Goal: Information Seeking & Learning: Find specific fact

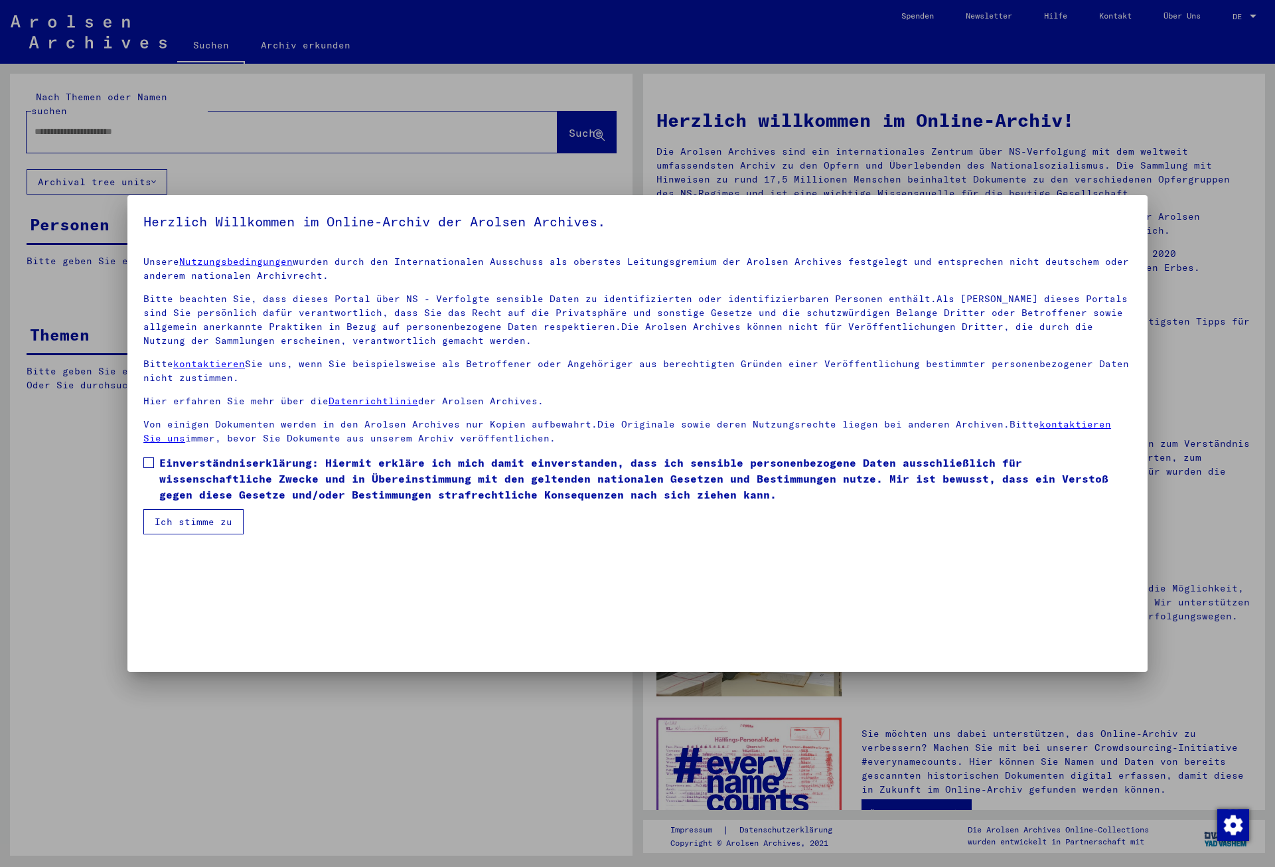
click at [153, 461] on span at bounding box center [148, 462] width 11 height 11
click at [169, 516] on button "Ich stimme zu" at bounding box center [193, 521] width 100 height 25
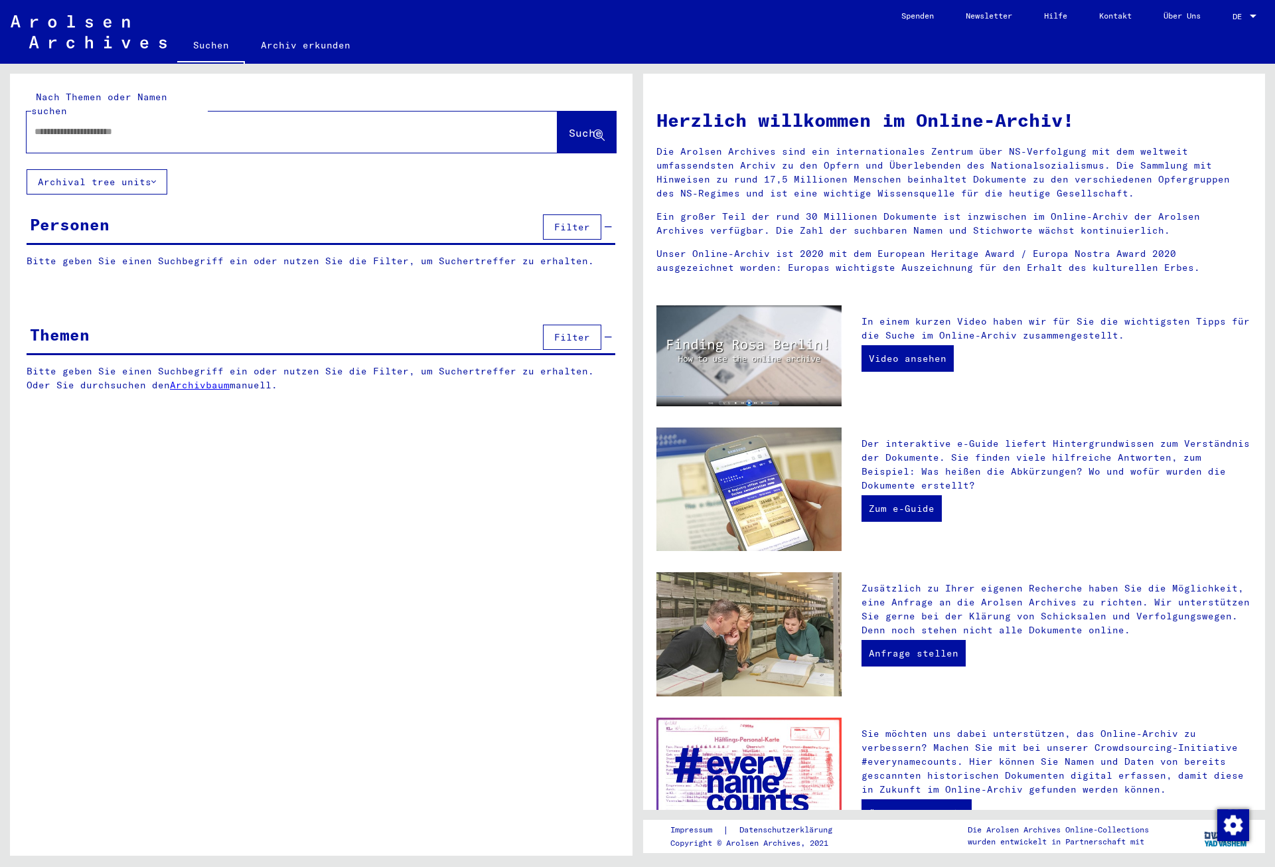
click at [104, 125] on input "text" at bounding box center [276, 132] width 483 height 14
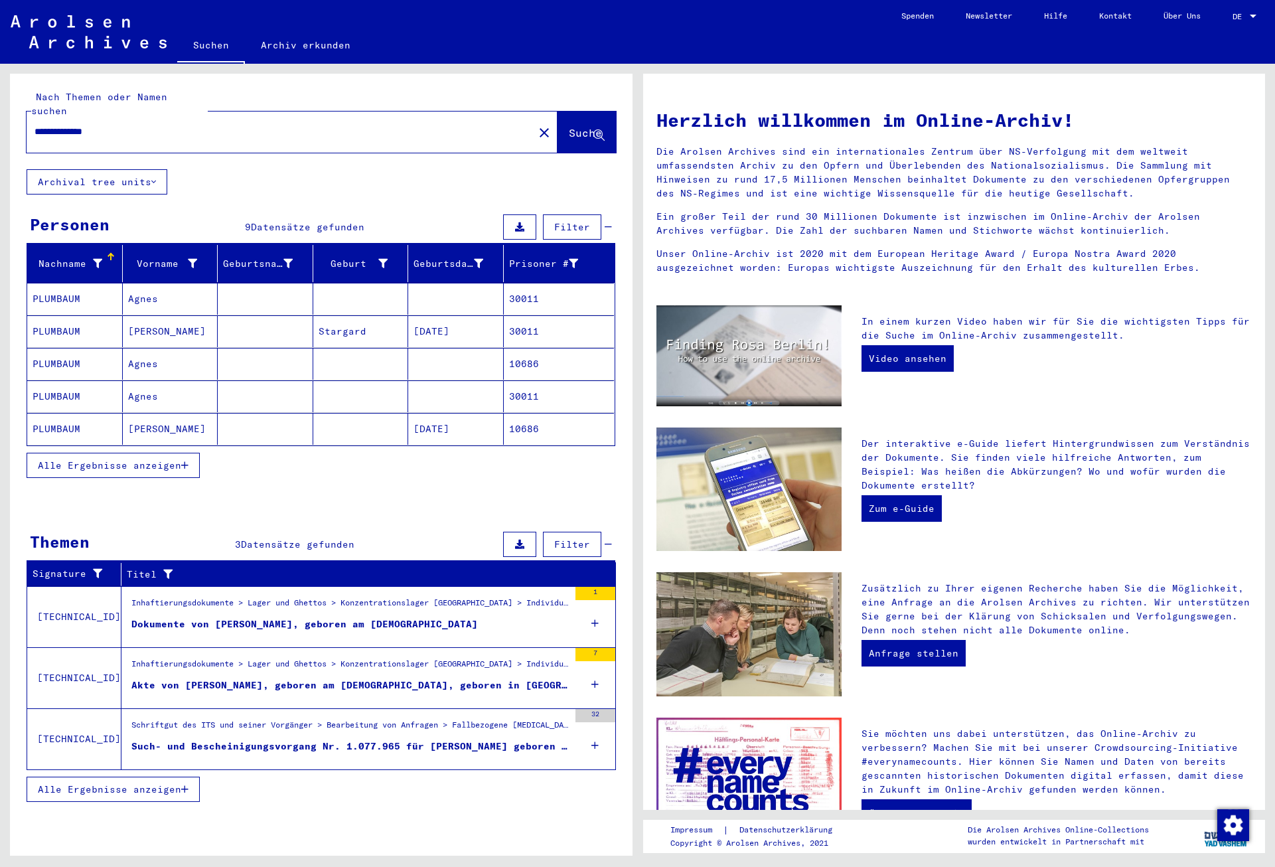
click at [537, 327] on mat-cell "30011" at bounding box center [559, 331] width 111 height 32
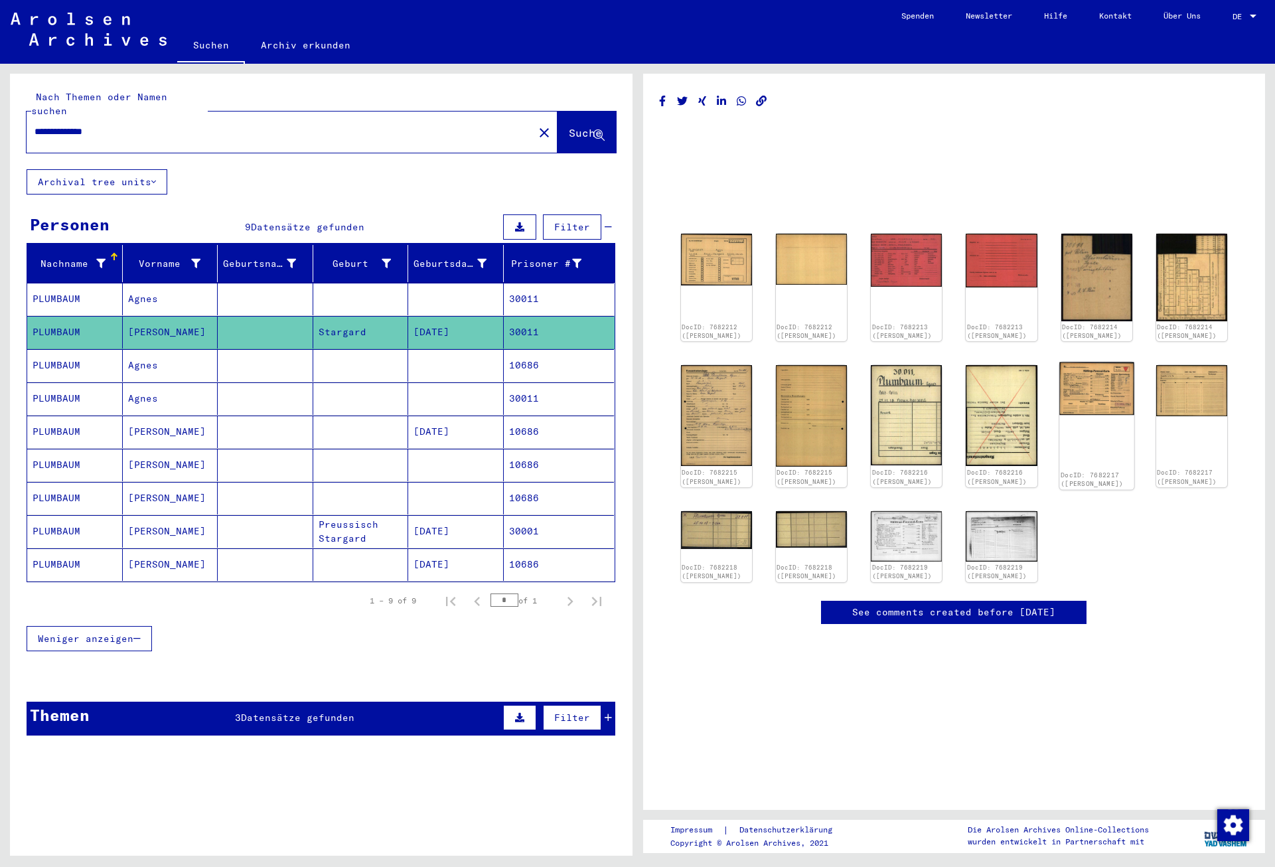
click at [1092, 407] on img at bounding box center [1096, 388] width 75 height 53
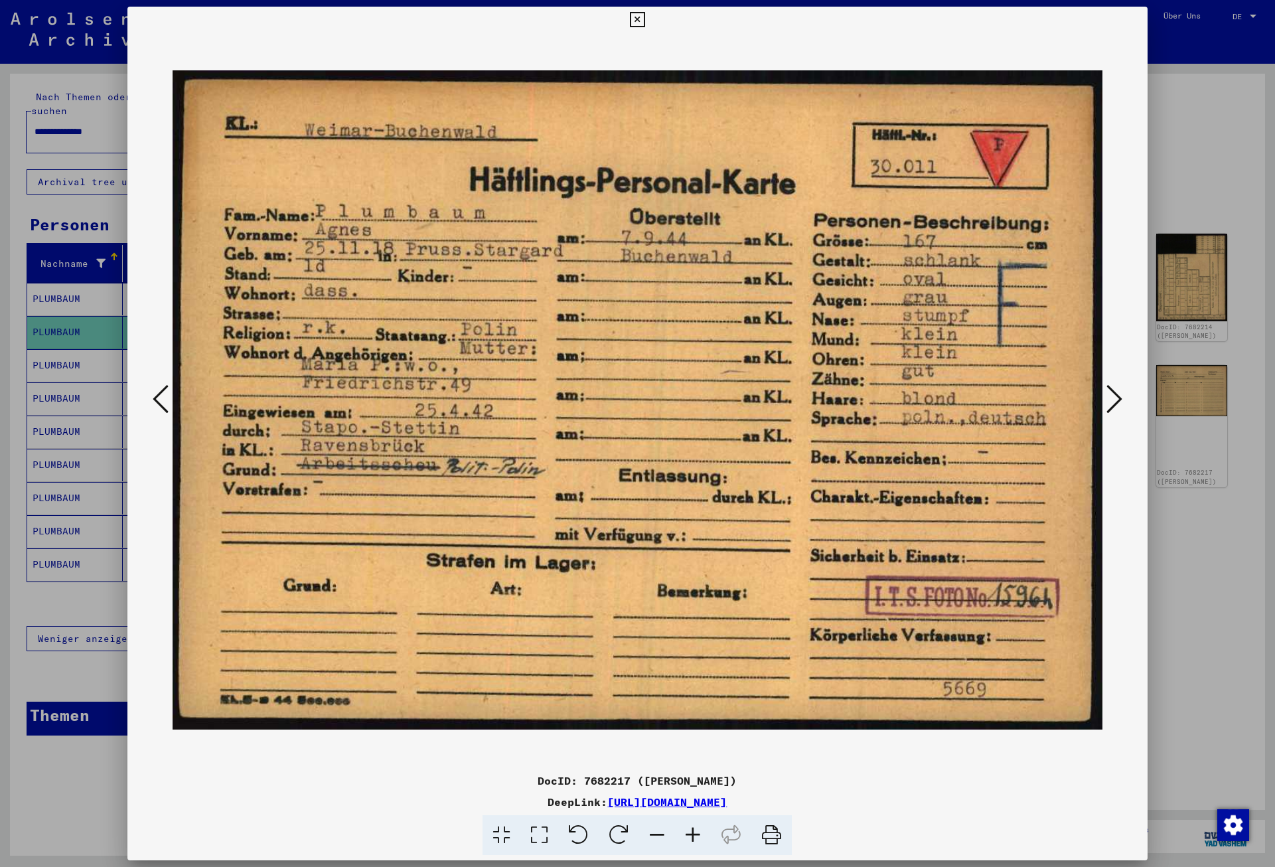
click at [1121, 398] on icon at bounding box center [1114, 399] width 16 height 32
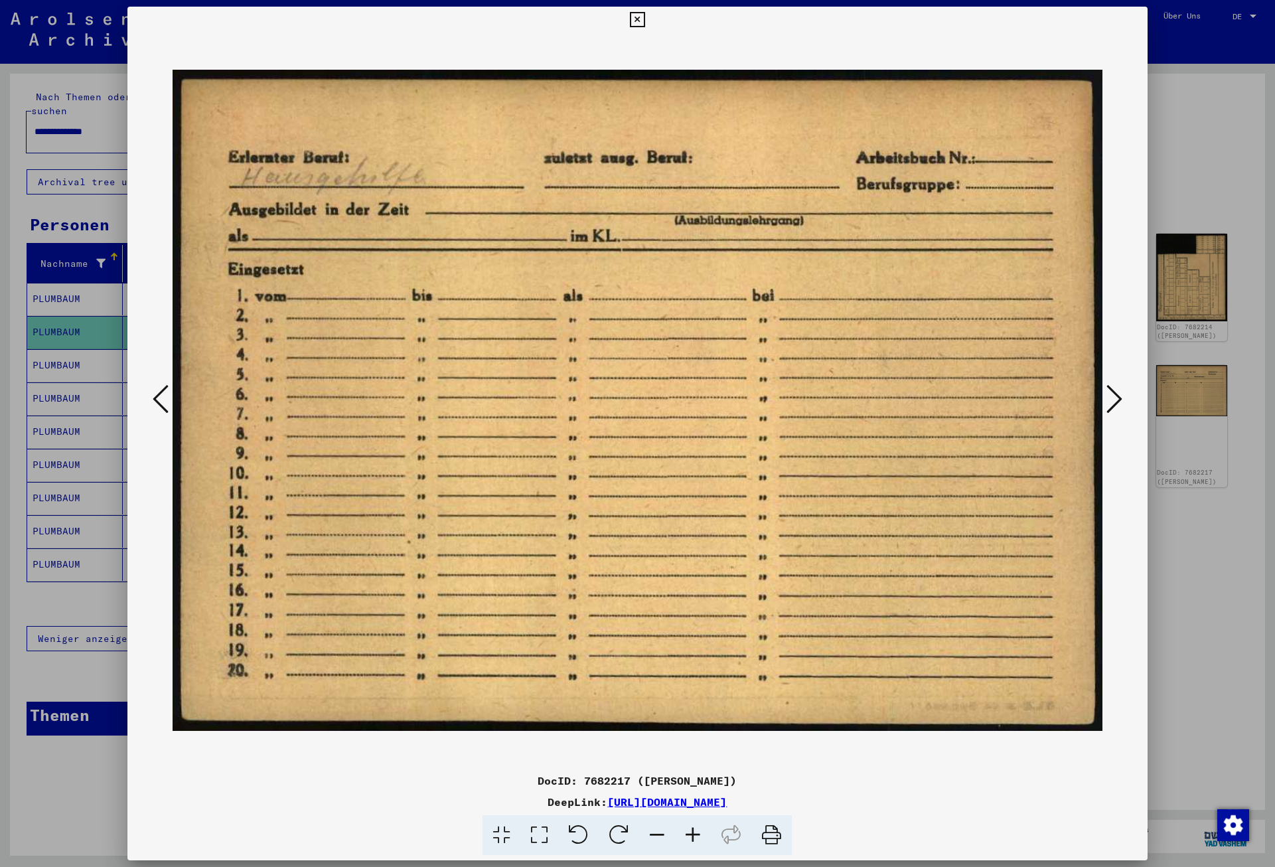
click at [1121, 398] on icon at bounding box center [1114, 399] width 16 height 32
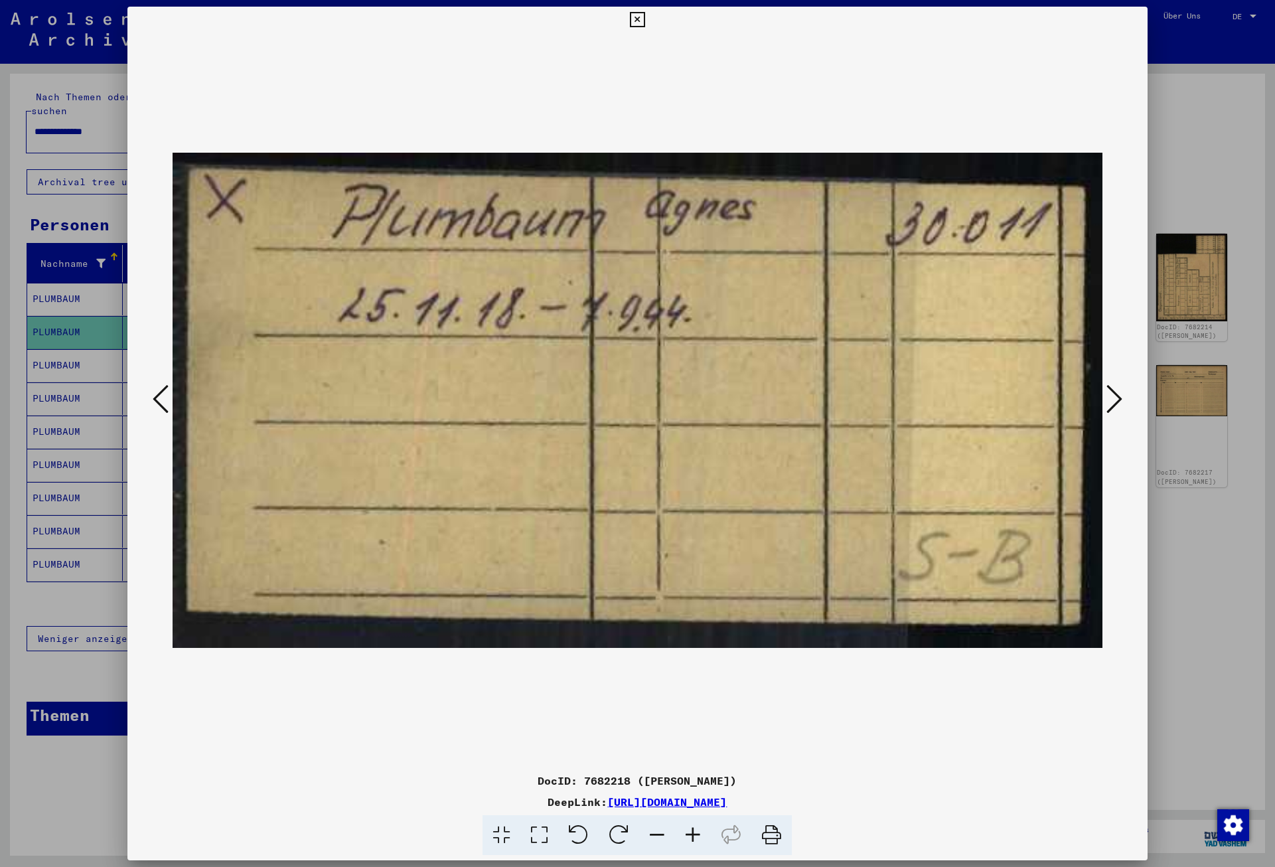
click at [1121, 398] on icon at bounding box center [1114, 399] width 16 height 32
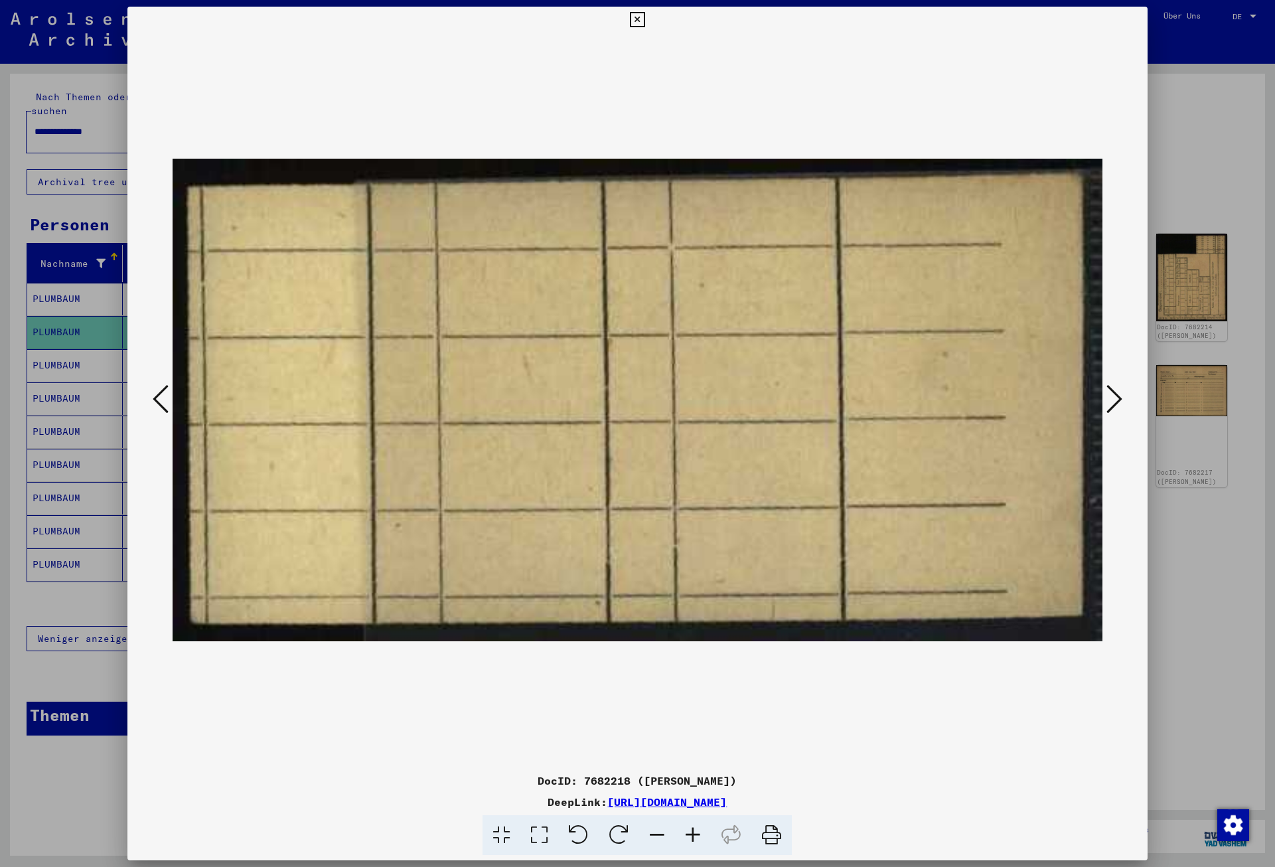
click at [1121, 398] on icon at bounding box center [1114, 399] width 16 height 32
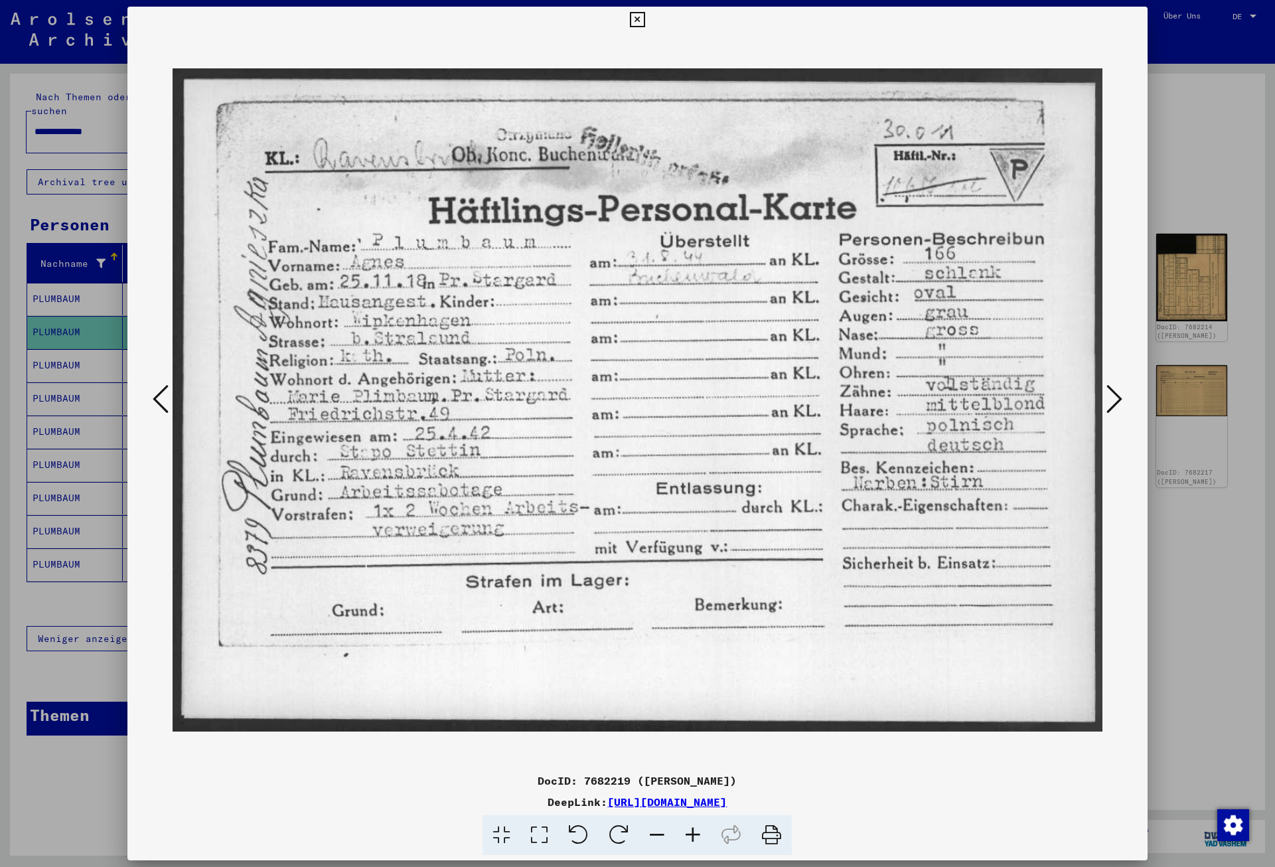
click at [1121, 398] on icon at bounding box center [1114, 399] width 16 height 32
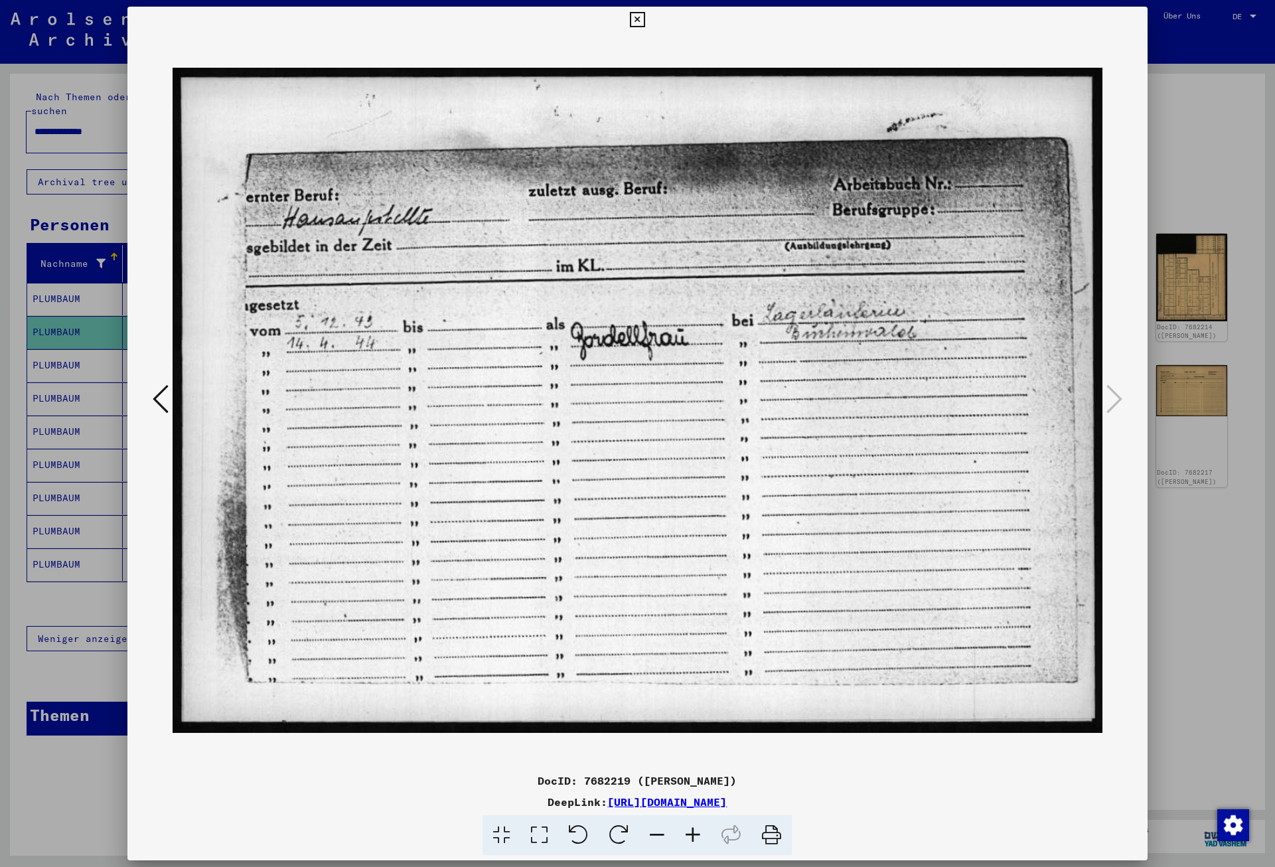
click at [645, 15] on icon at bounding box center [637, 20] width 15 height 16
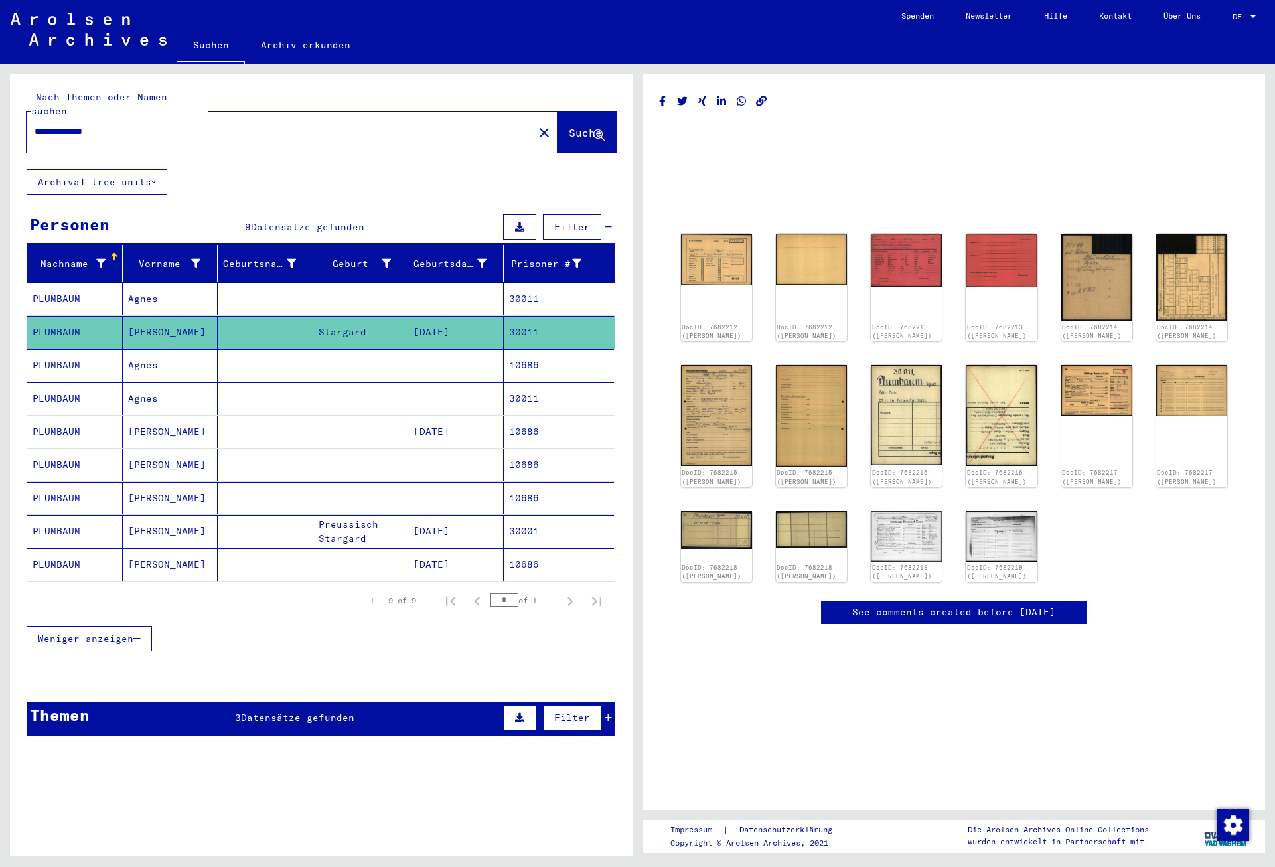
click at [538, 387] on mat-cell "30011" at bounding box center [559, 398] width 111 height 33
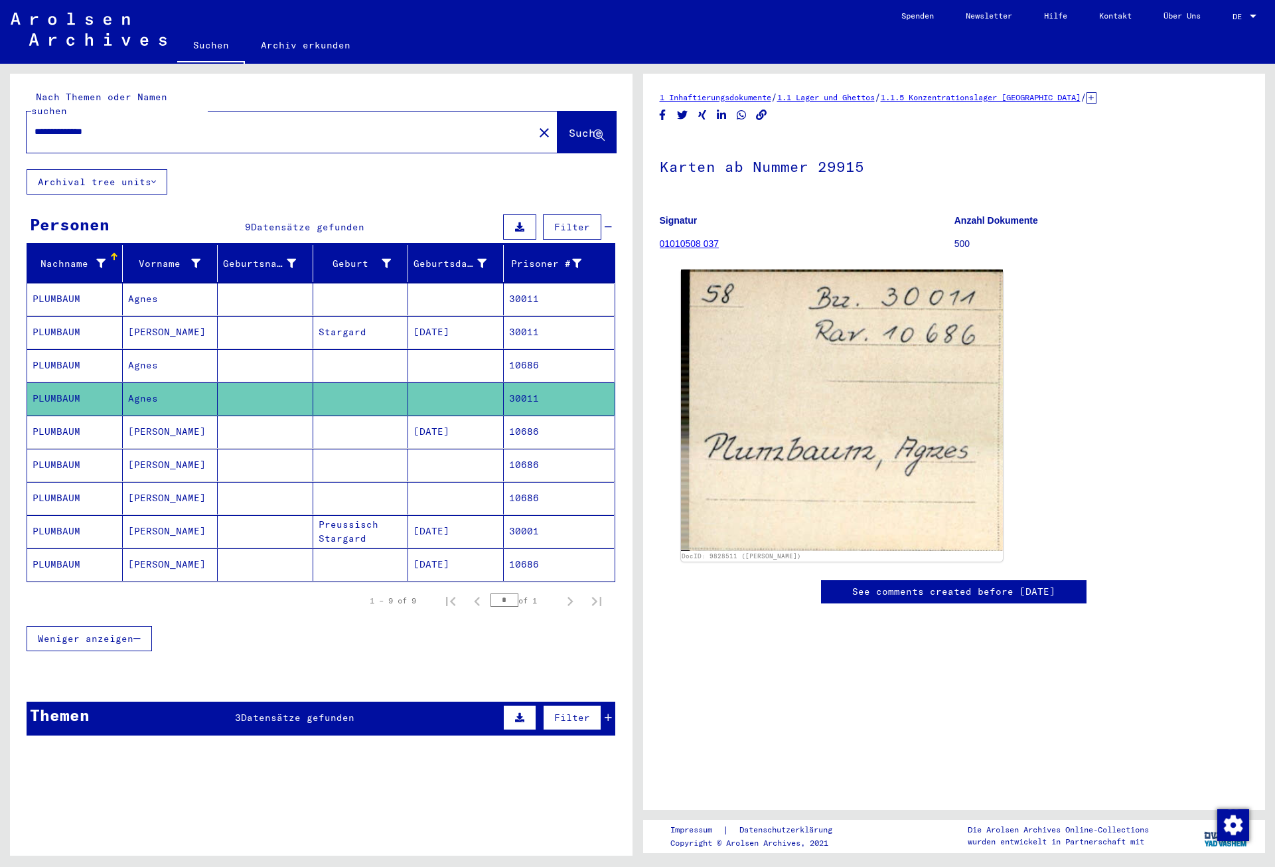
click at [546, 515] on mat-cell "30001" at bounding box center [559, 531] width 111 height 33
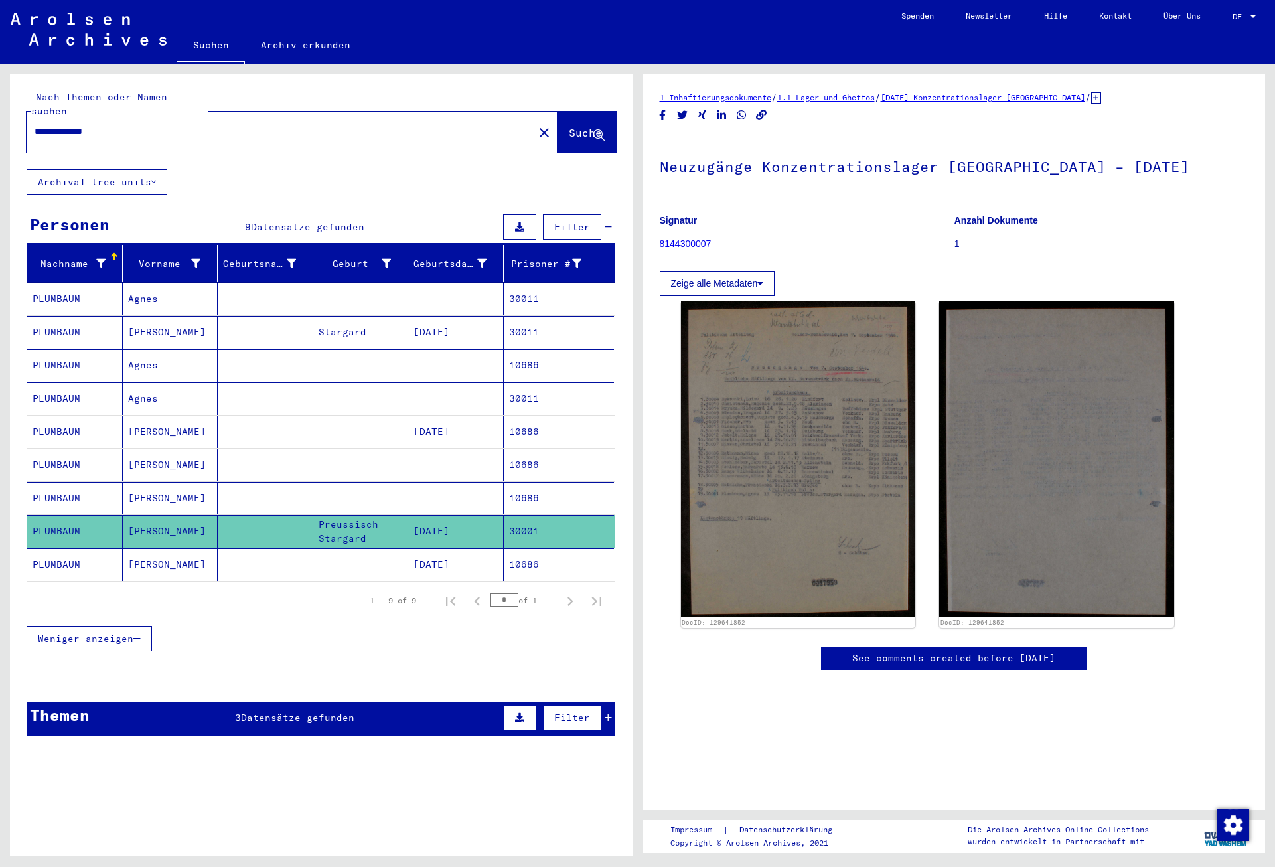
click at [564, 283] on mat-cell "30011" at bounding box center [559, 299] width 111 height 33
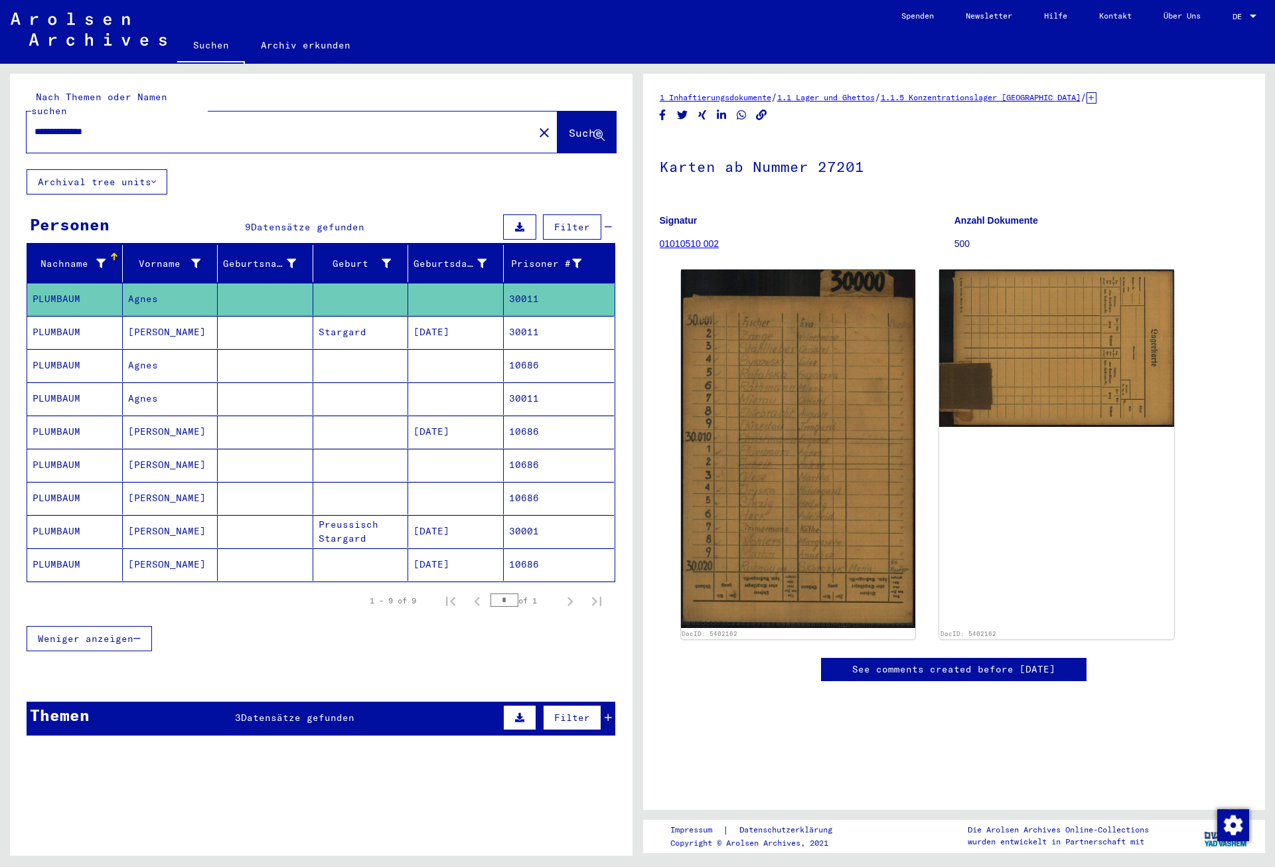
drag, startPoint x: 125, startPoint y: 118, endPoint x: 18, endPoint y: 133, distance: 108.6
click at [35, 133] on input "**********" at bounding box center [280, 132] width 491 height 14
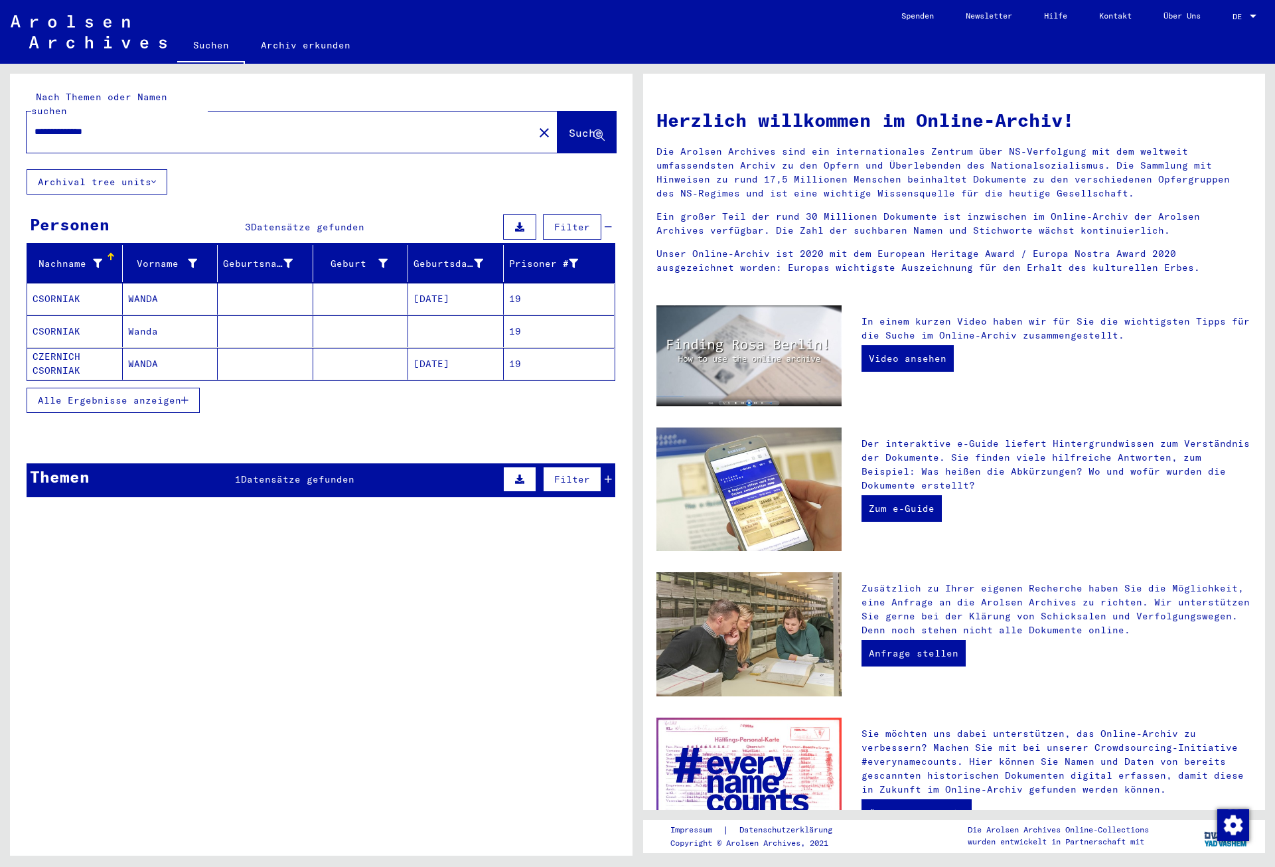
click at [463, 285] on mat-cell "[DATE]" at bounding box center [456, 299] width 96 height 32
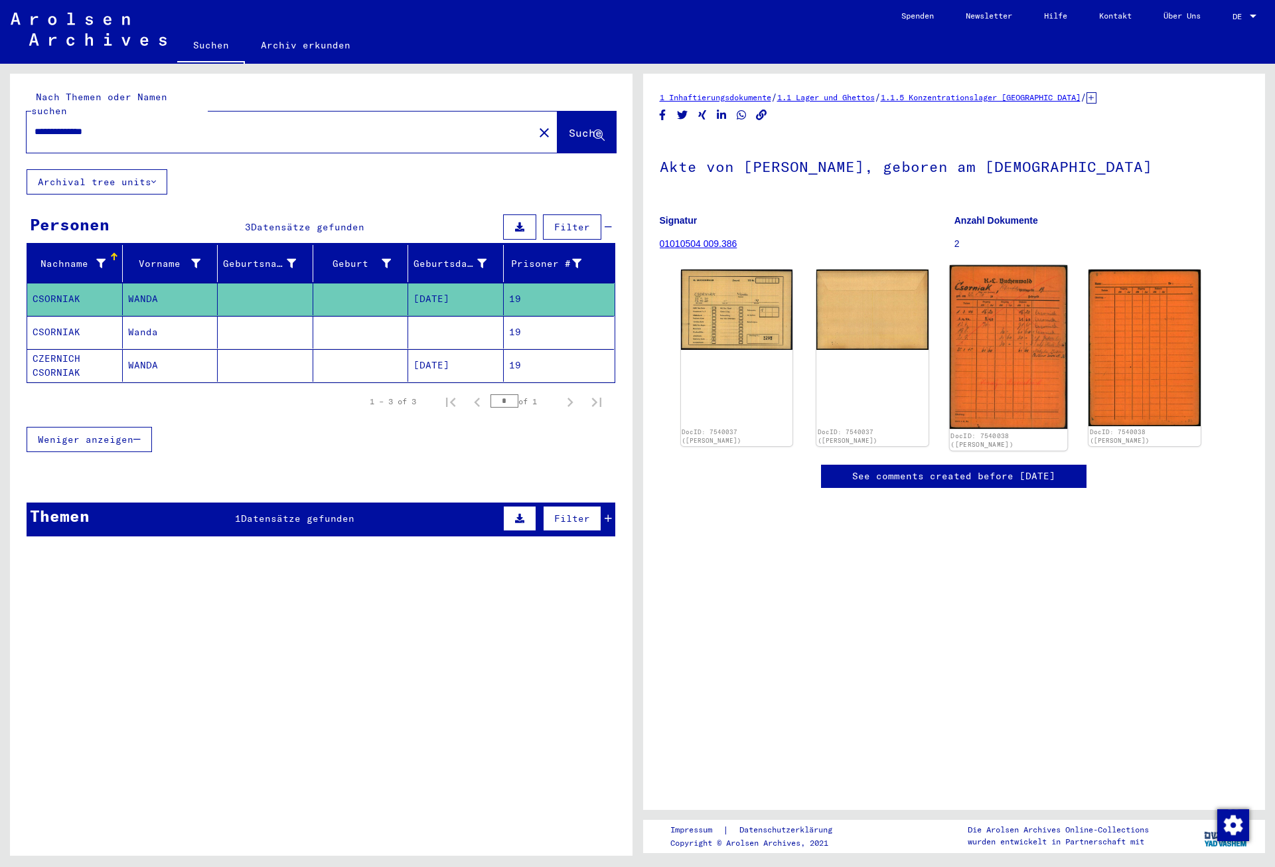
click at [1019, 350] on img at bounding box center [1008, 346] width 117 height 163
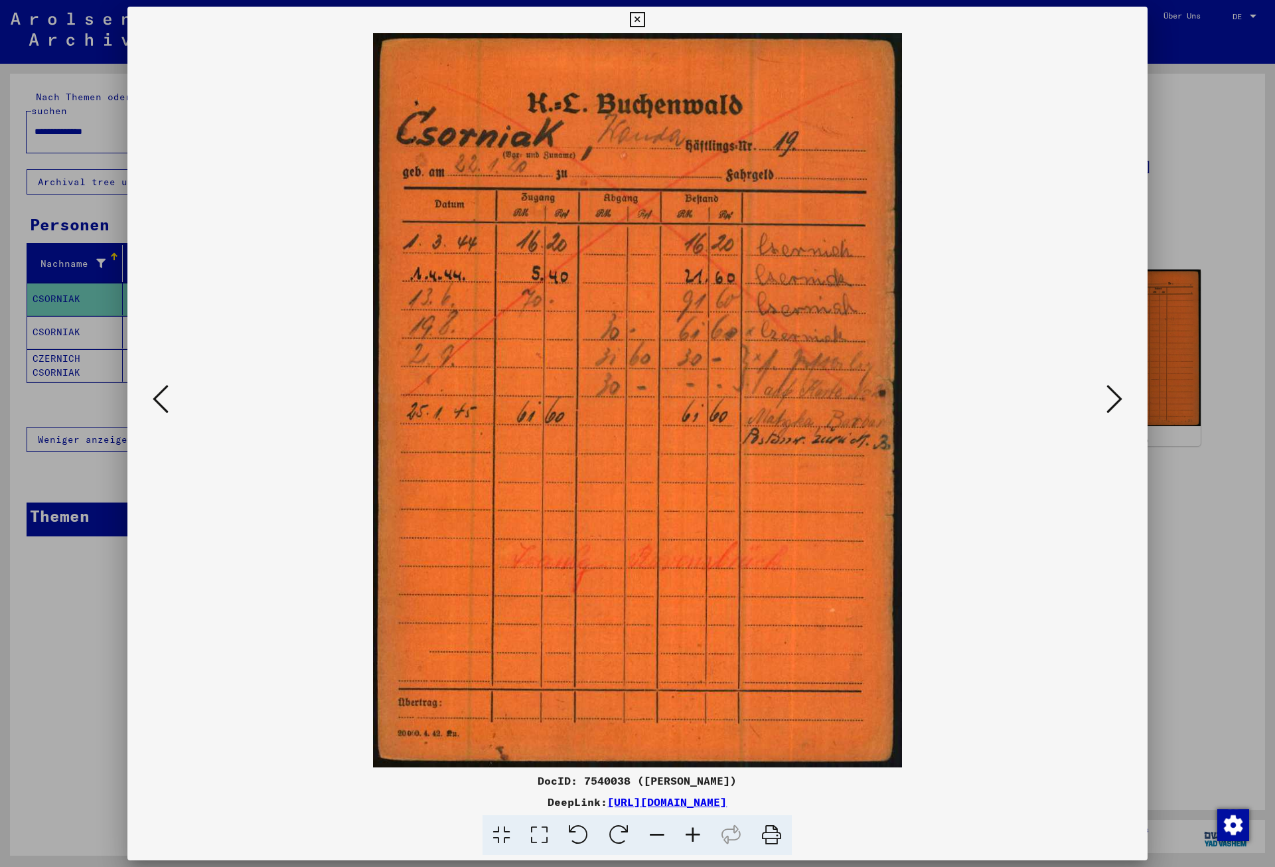
click at [1117, 400] on icon at bounding box center [1114, 399] width 16 height 32
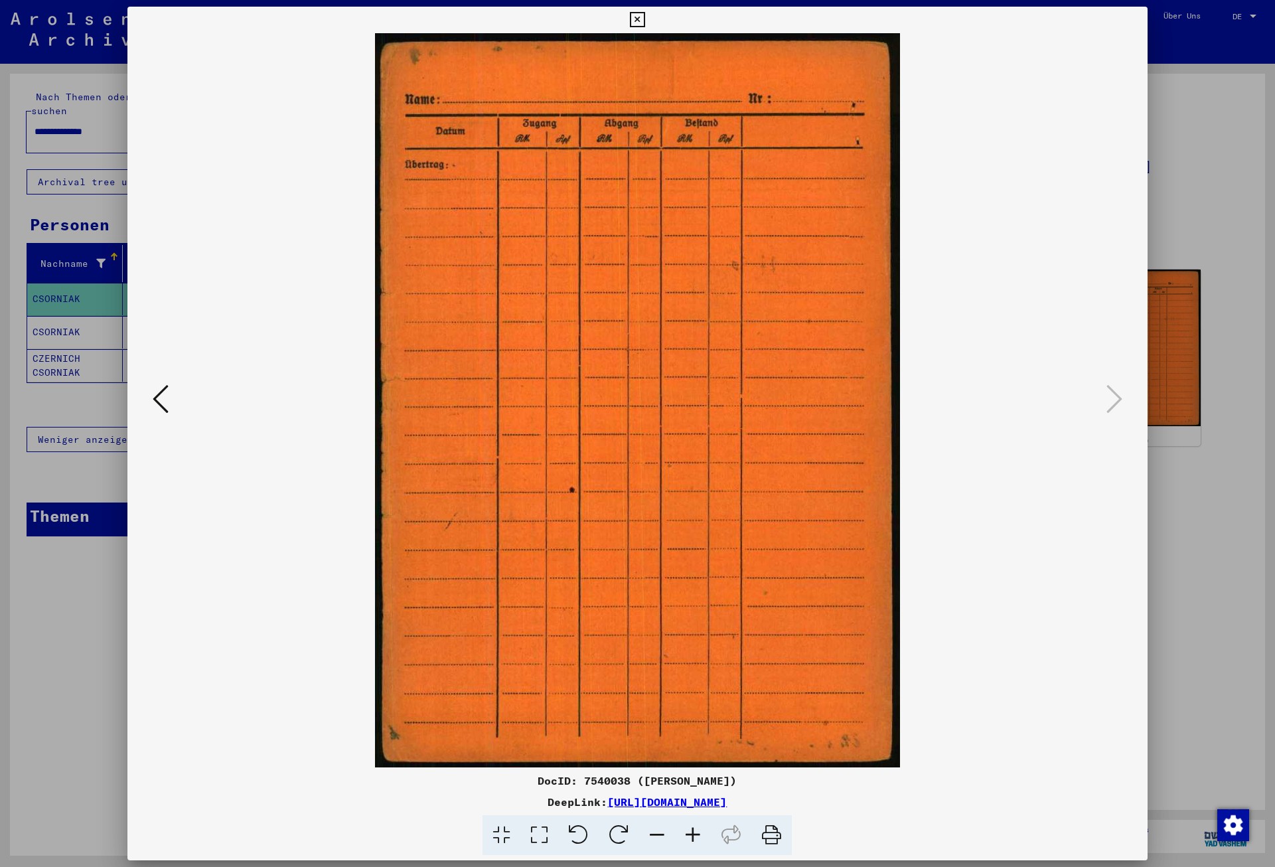
click at [645, 17] on icon at bounding box center [637, 20] width 15 height 16
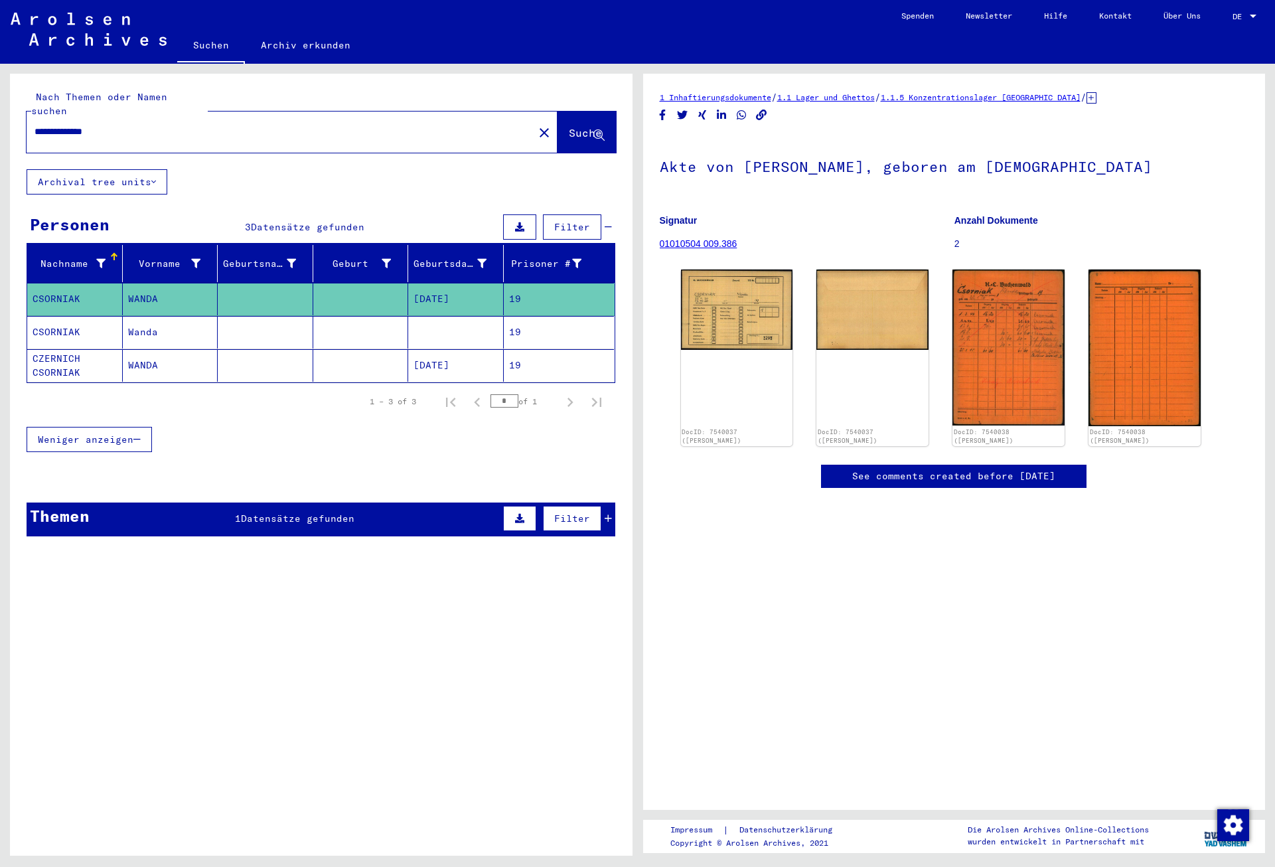
click at [508, 327] on mat-cell "19" at bounding box center [559, 332] width 111 height 33
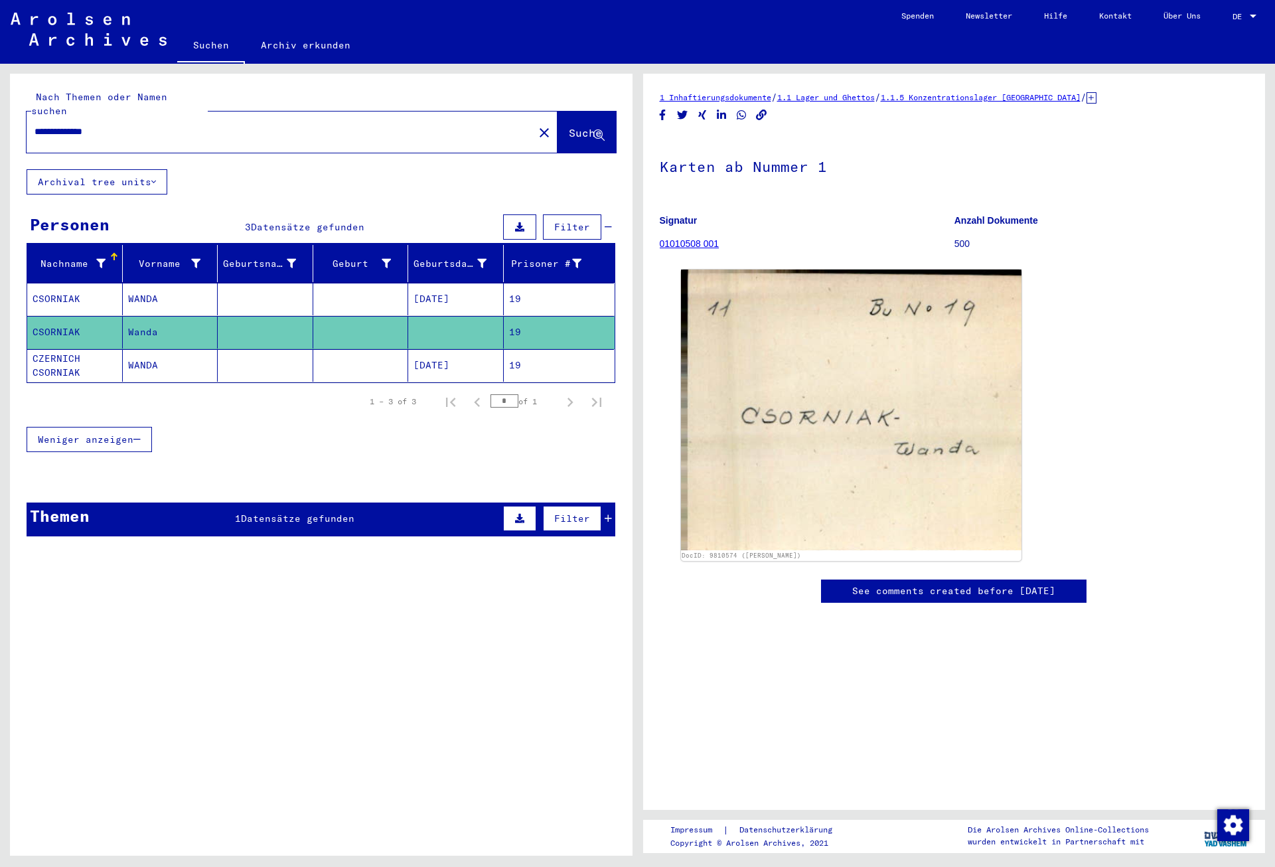
click at [540, 349] on mat-cell "19" at bounding box center [559, 365] width 111 height 33
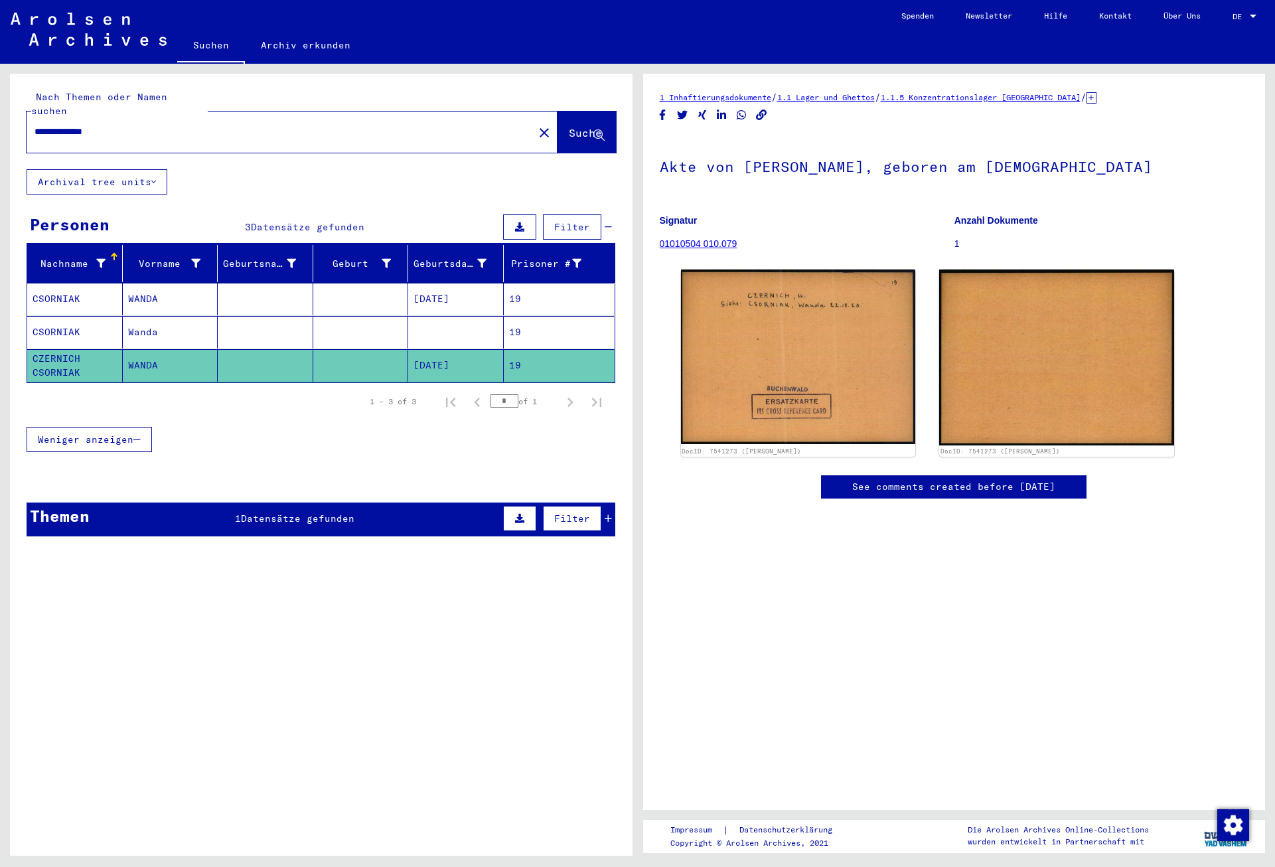
click at [334, 512] on span "Datensätze gefunden" at bounding box center [297, 518] width 113 height 12
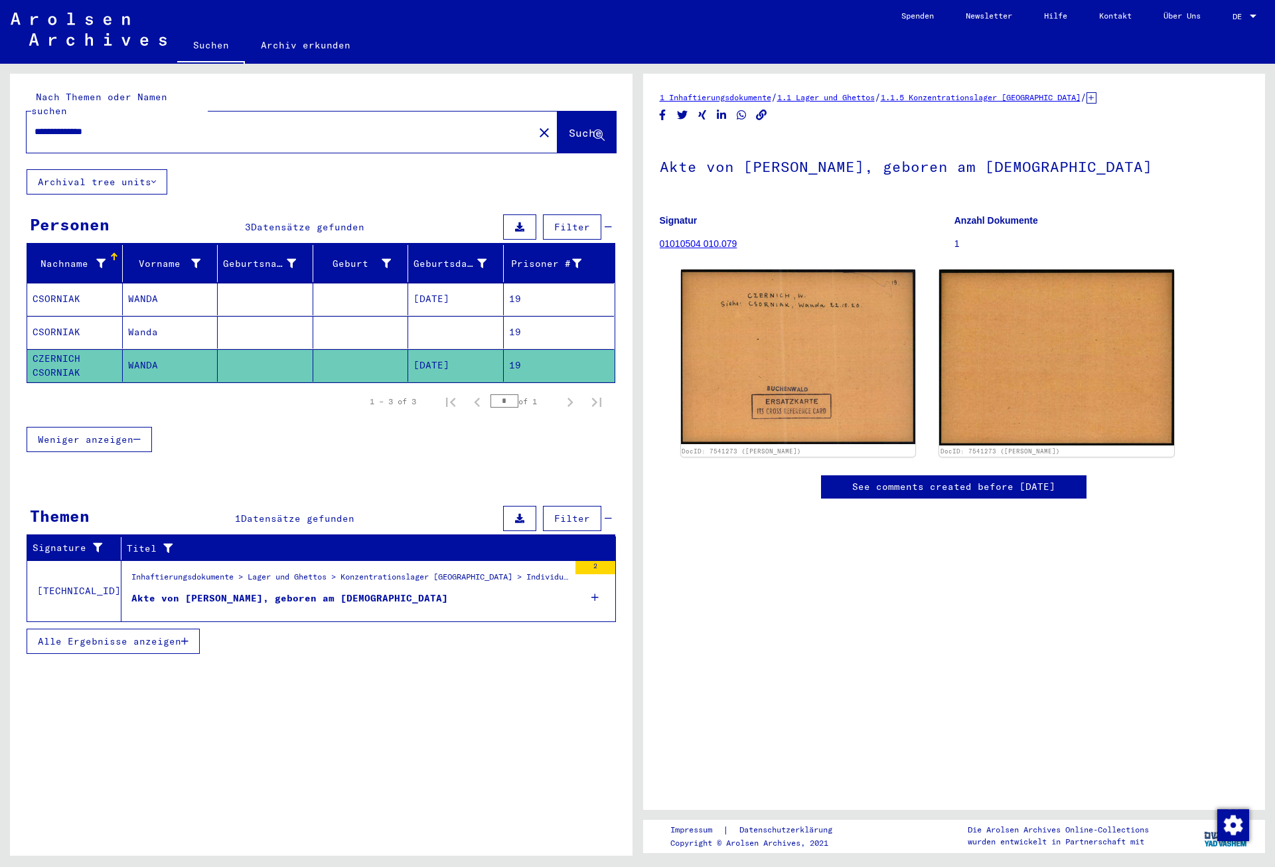
click at [334, 591] on div "Akte von [PERSON_NAME], geboren am [DEMOGRAPHIC_DATA]" at bounding box center [289, 598] width 317 height 14
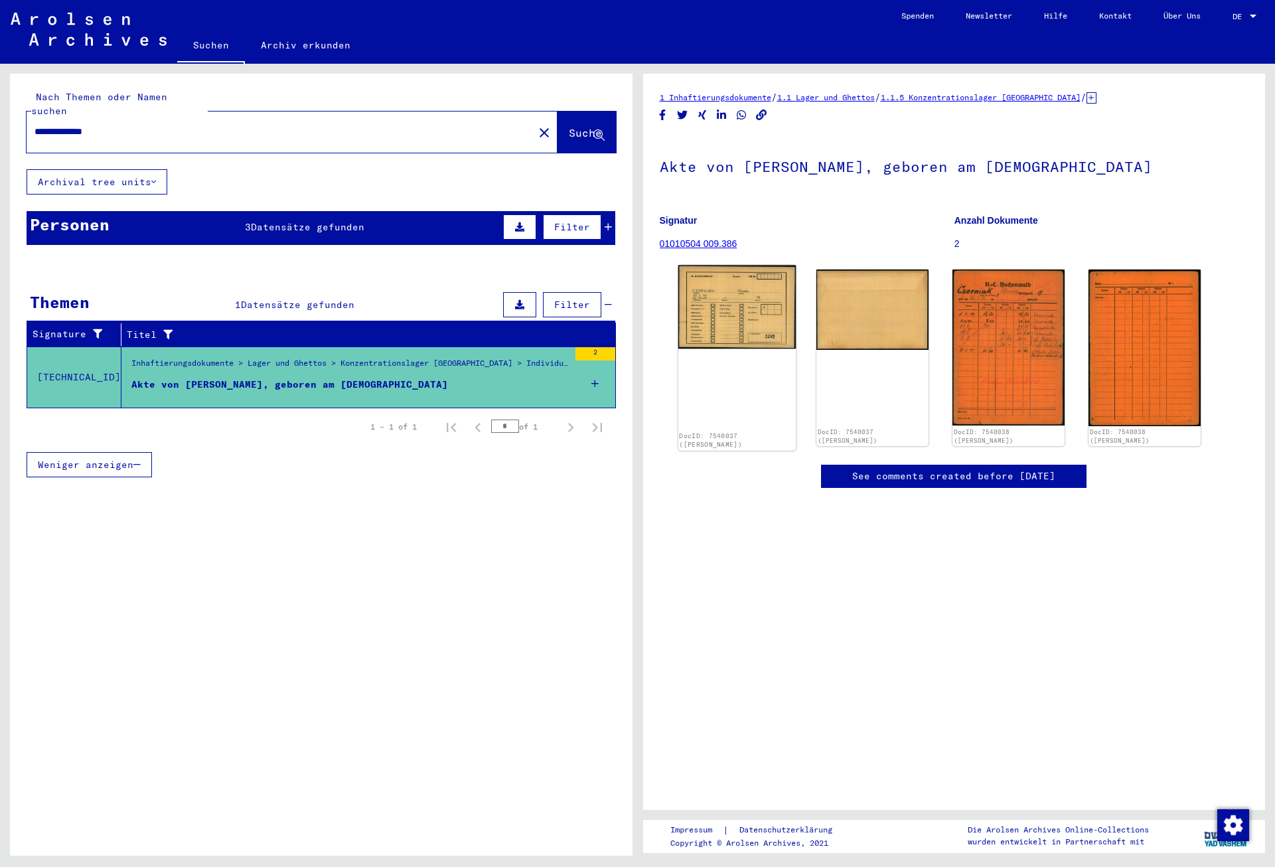
click at [719, 317] on img at bounding box center [736, 307] width 117 height 84
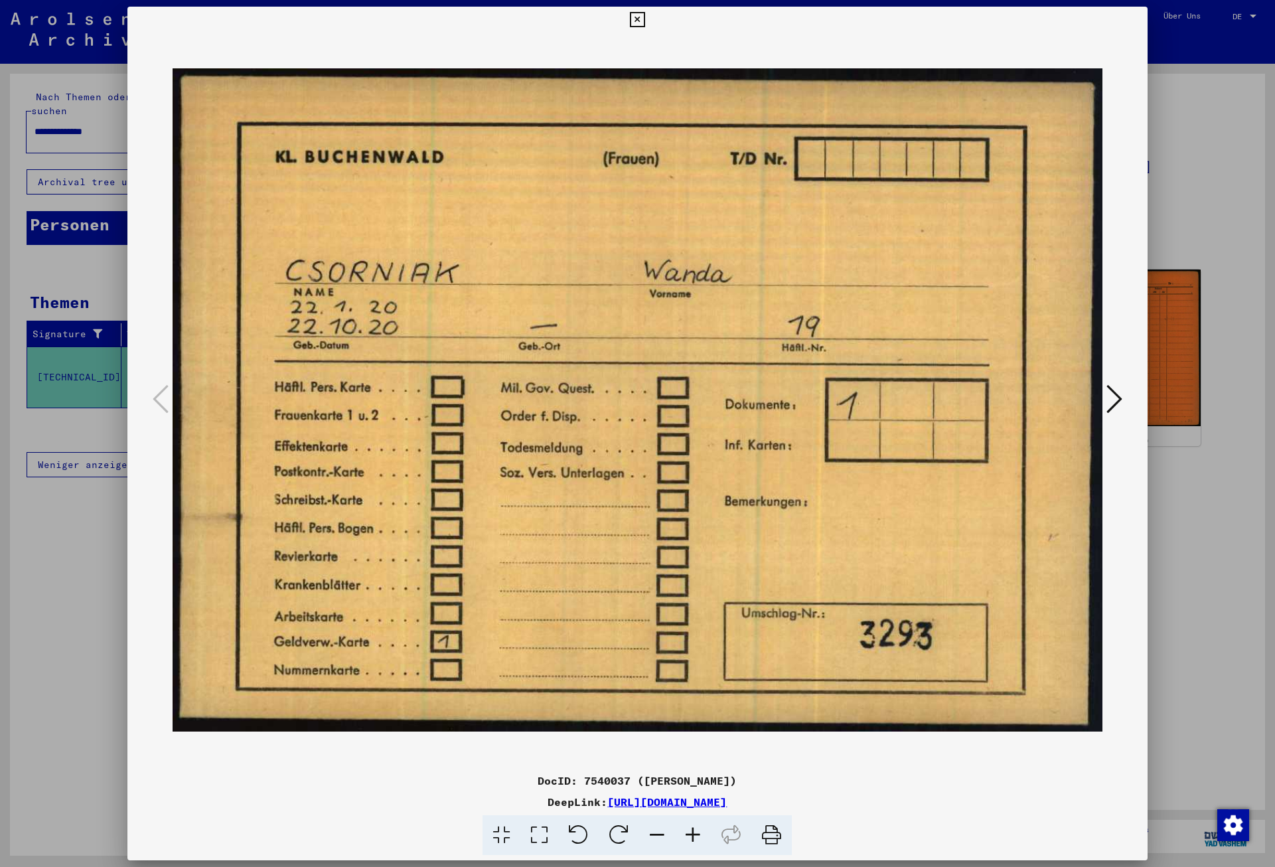
click at [59, 221] on div at bounding box center [637, 433] width 1275 height 867
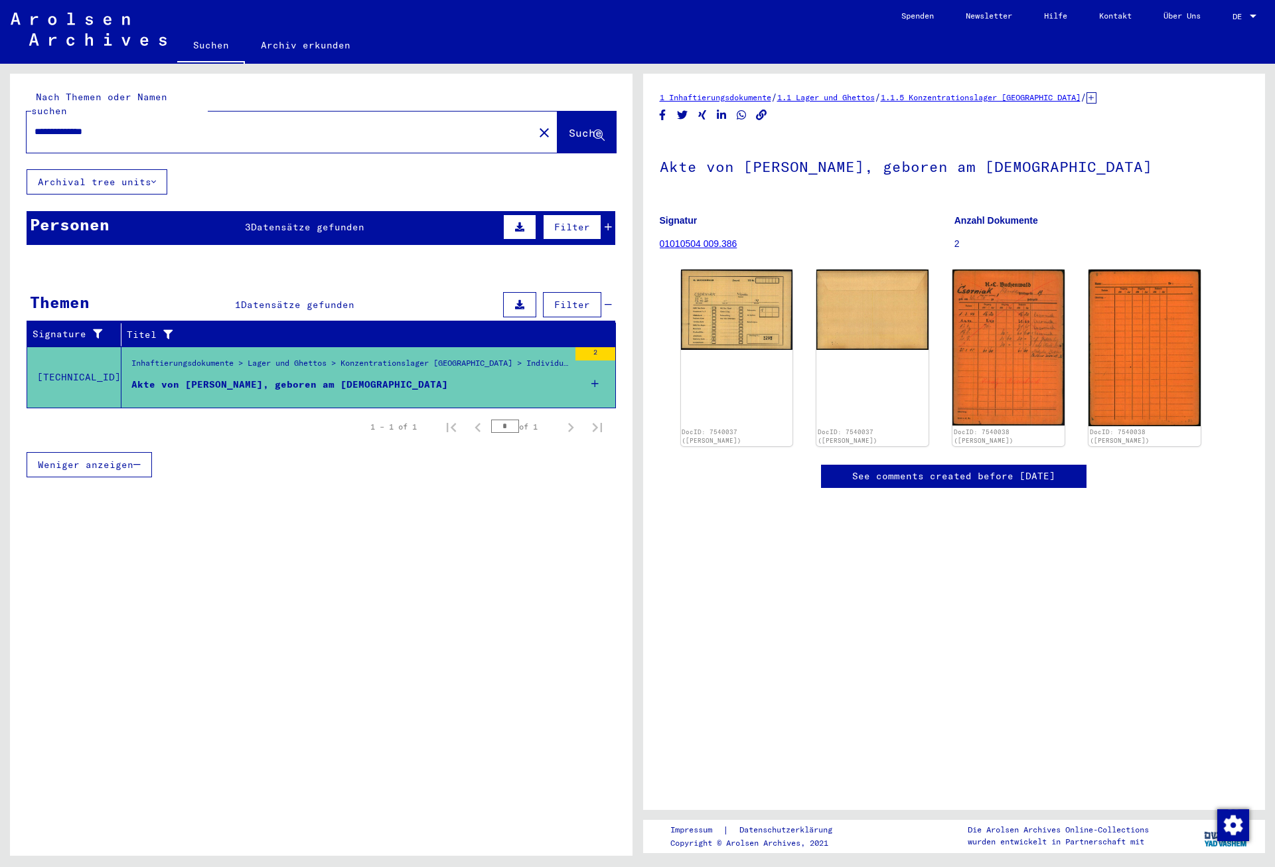
click at [272, 221] on div "Personen 3 Datensätze gefunden Filter" at bounding box center [321, 228] width 589 height 34
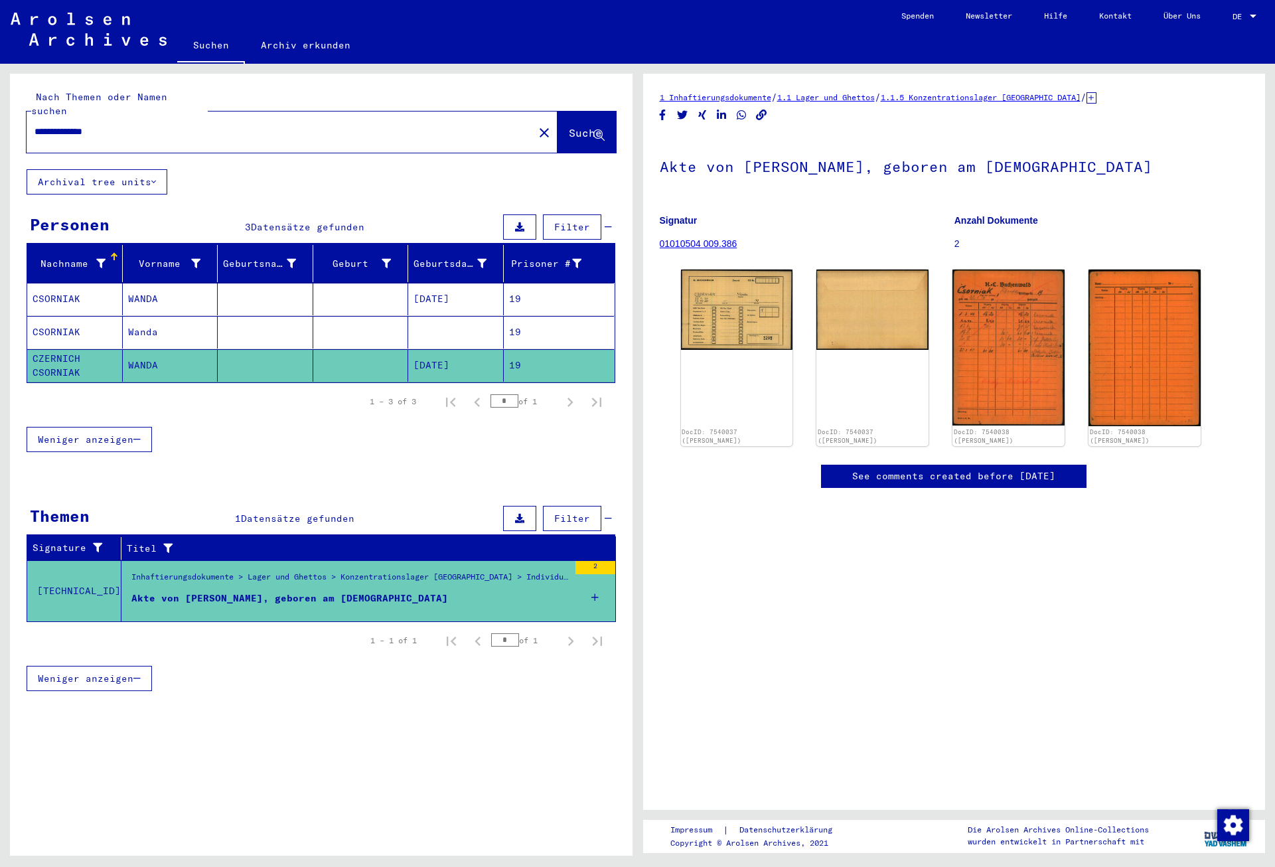
click at [482, 349] on mat-cell "[DATE]" at bounding box center [456, 365] width 96 height 33
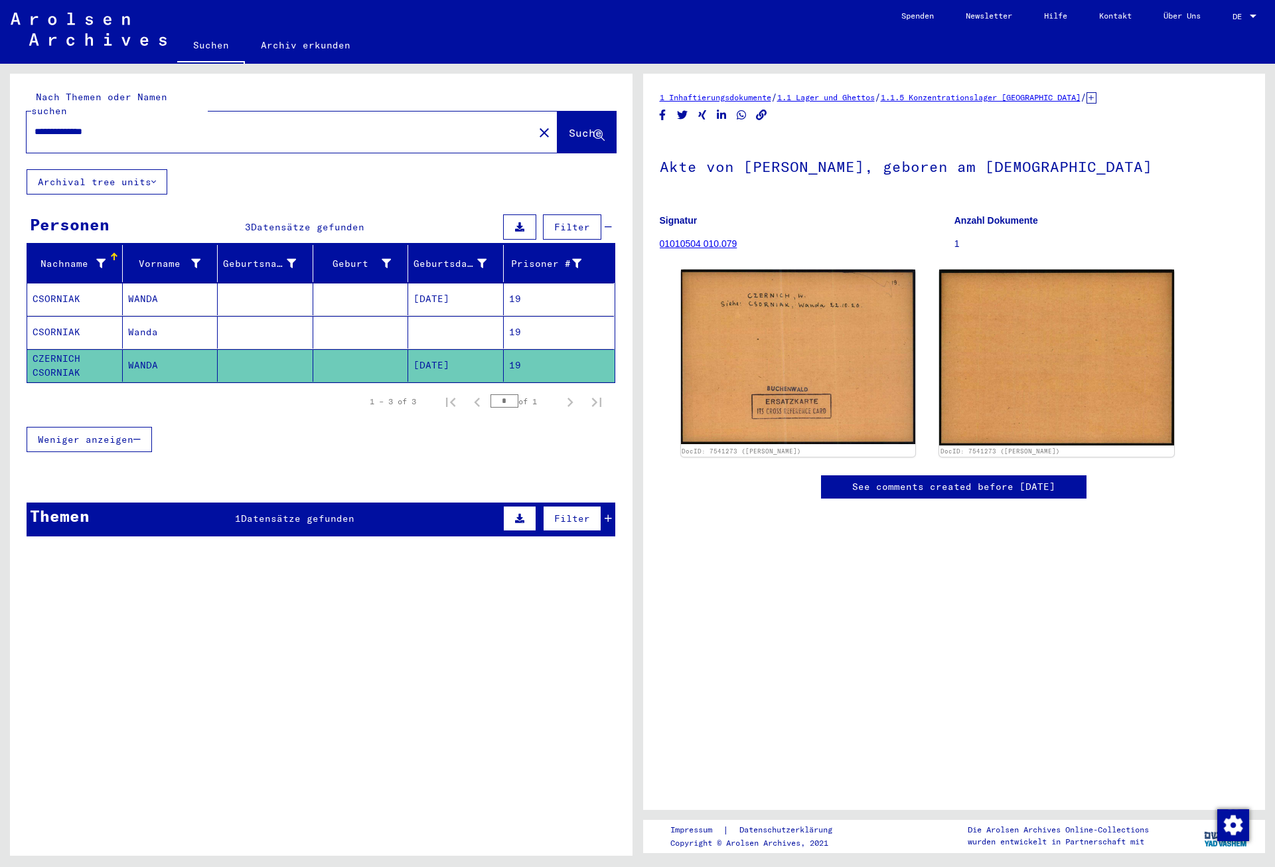
click at [484, 295] on mat-cell "[DATE]" at bounding box center [456, 299] width 96 height 33
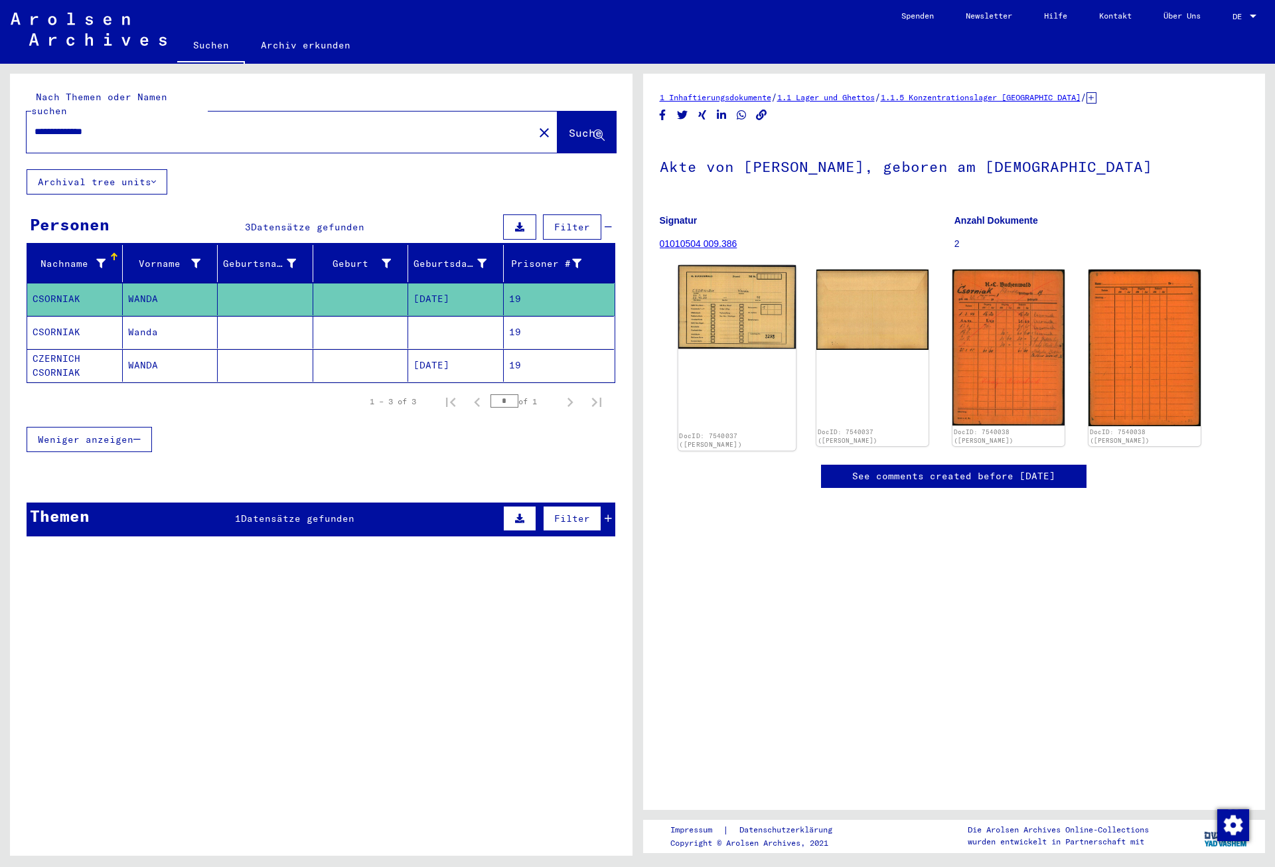
click at [757, 318] on img at bounding box center [736, 307] width 117 height 84
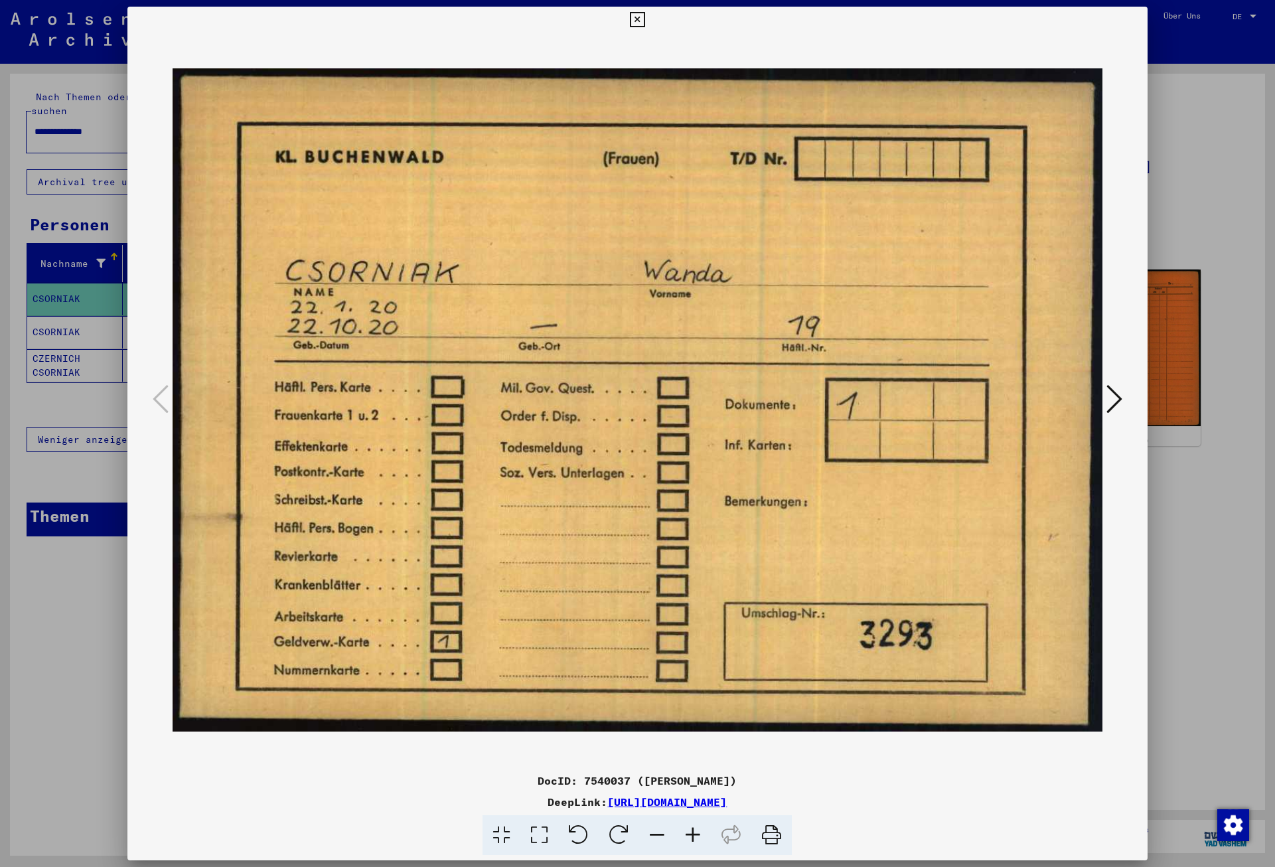
click at [1118, 396] on icon at bounding box center [1114, 399] width 16 height 32
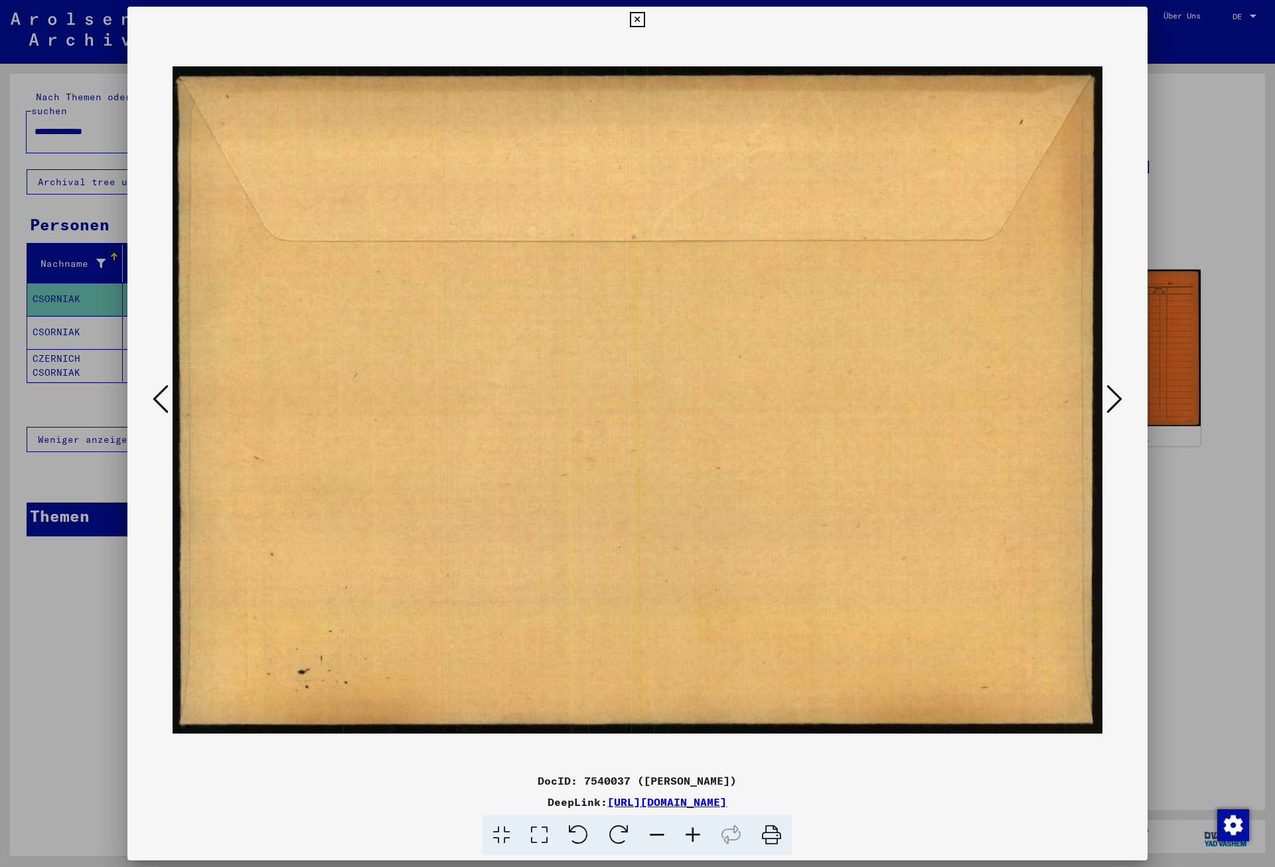
click at [1118, 396] on icon at bounding box center [1114, 399] width 16 height 32
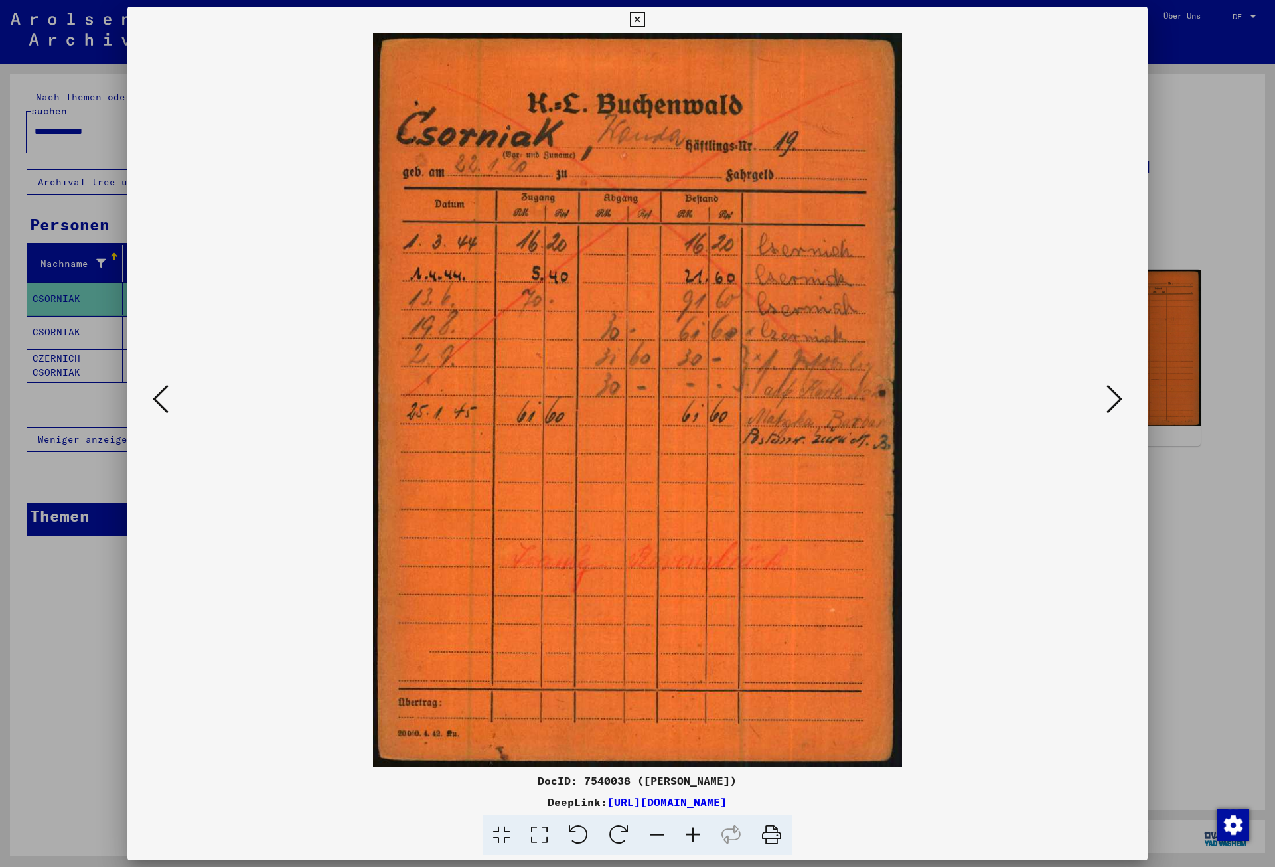
click at [645, 17] on icon at bounding box center [637, 20] width 15 height 16
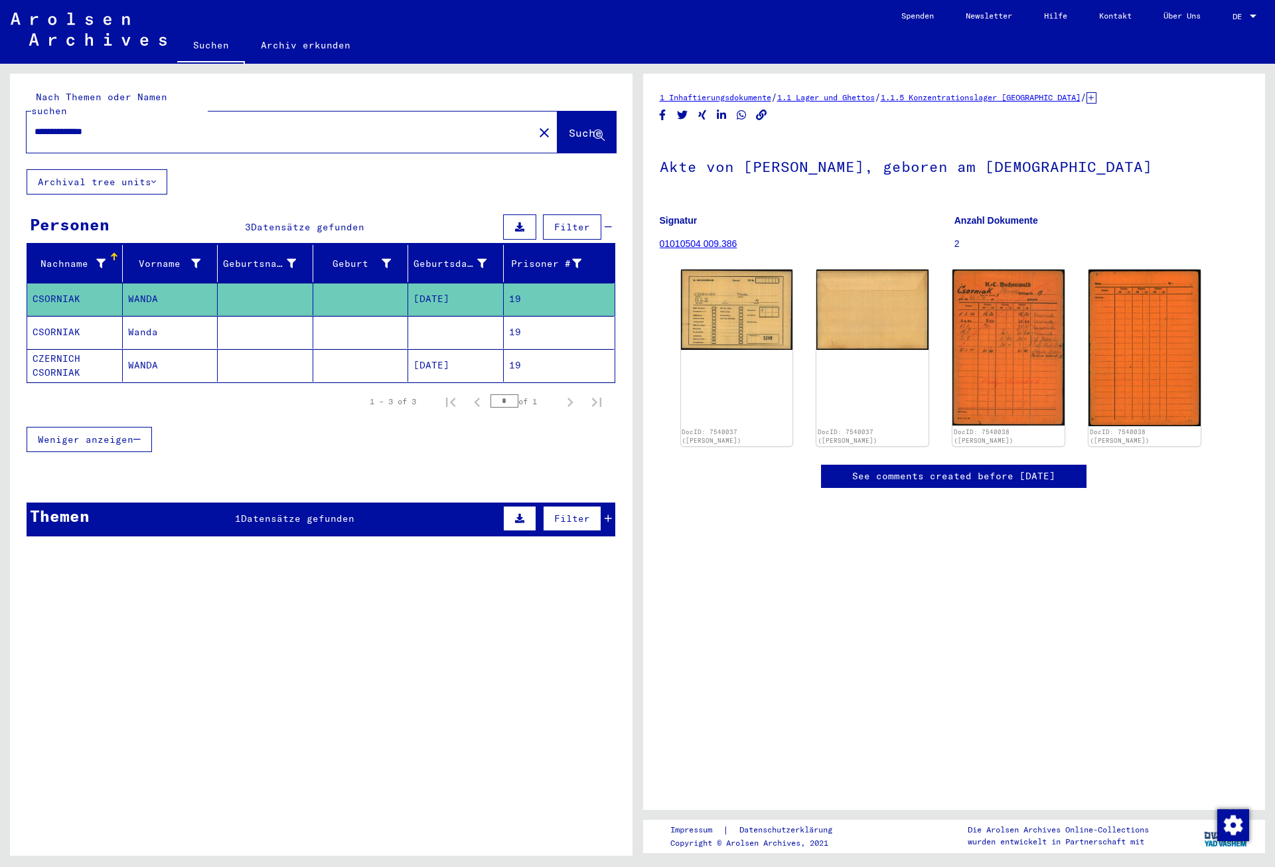
drag, startPoint x: 131, startPoint y: 111, endPoint x: 17, endPoint y: 130, distance: 116.3
click at [35, 130] on input "**********" at bounding box center [280, 132] width 491 height 14
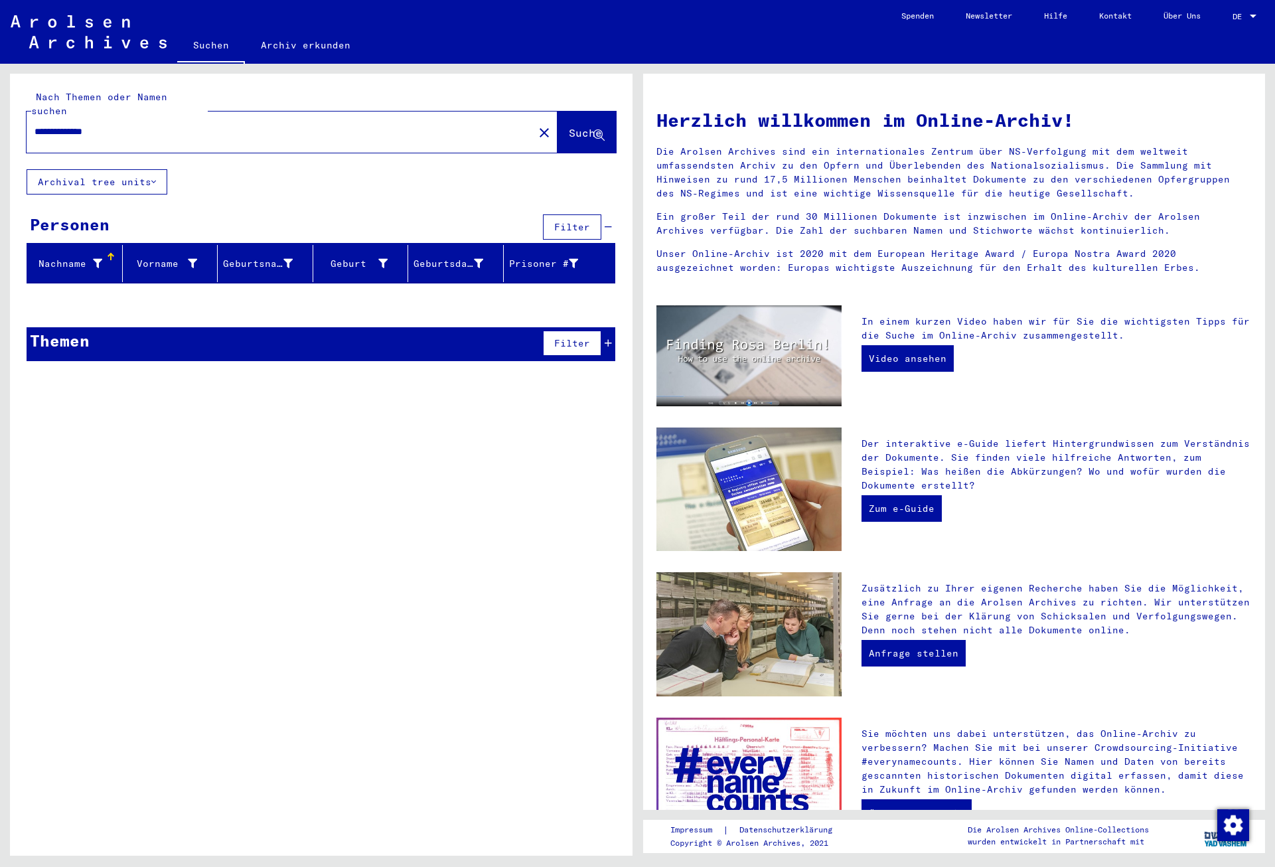
drag, startPoint x: 82, startPoint y: 121, endPoint x: 35, endPoint y: 119, distance: 47.1
click at [35, 125] on input "**********" at bounding box center [276, 132] width 483 height 14
type input "******"
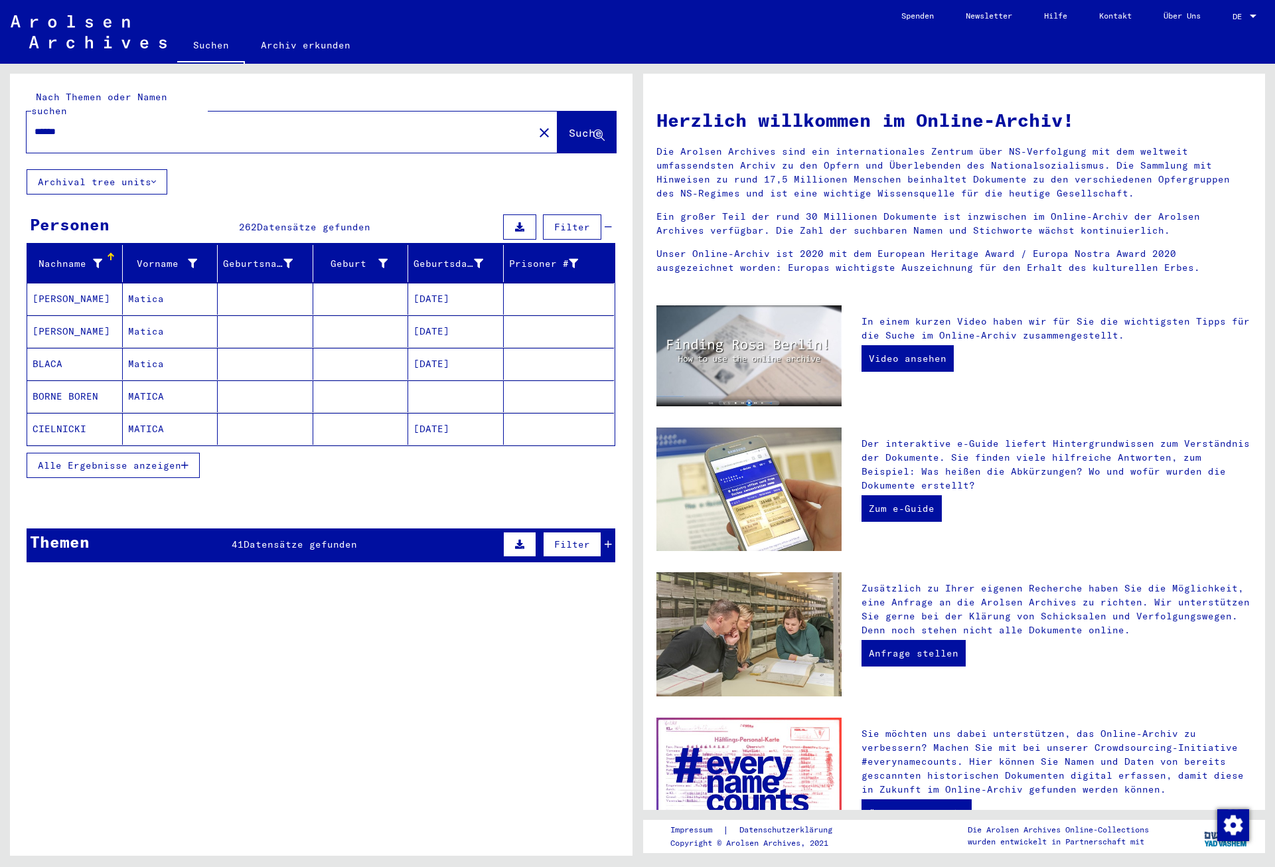
click at [157, 459] on span "Alle Ergebnisse anzeigen" at bounding box center [109, 465] width 143 height 12
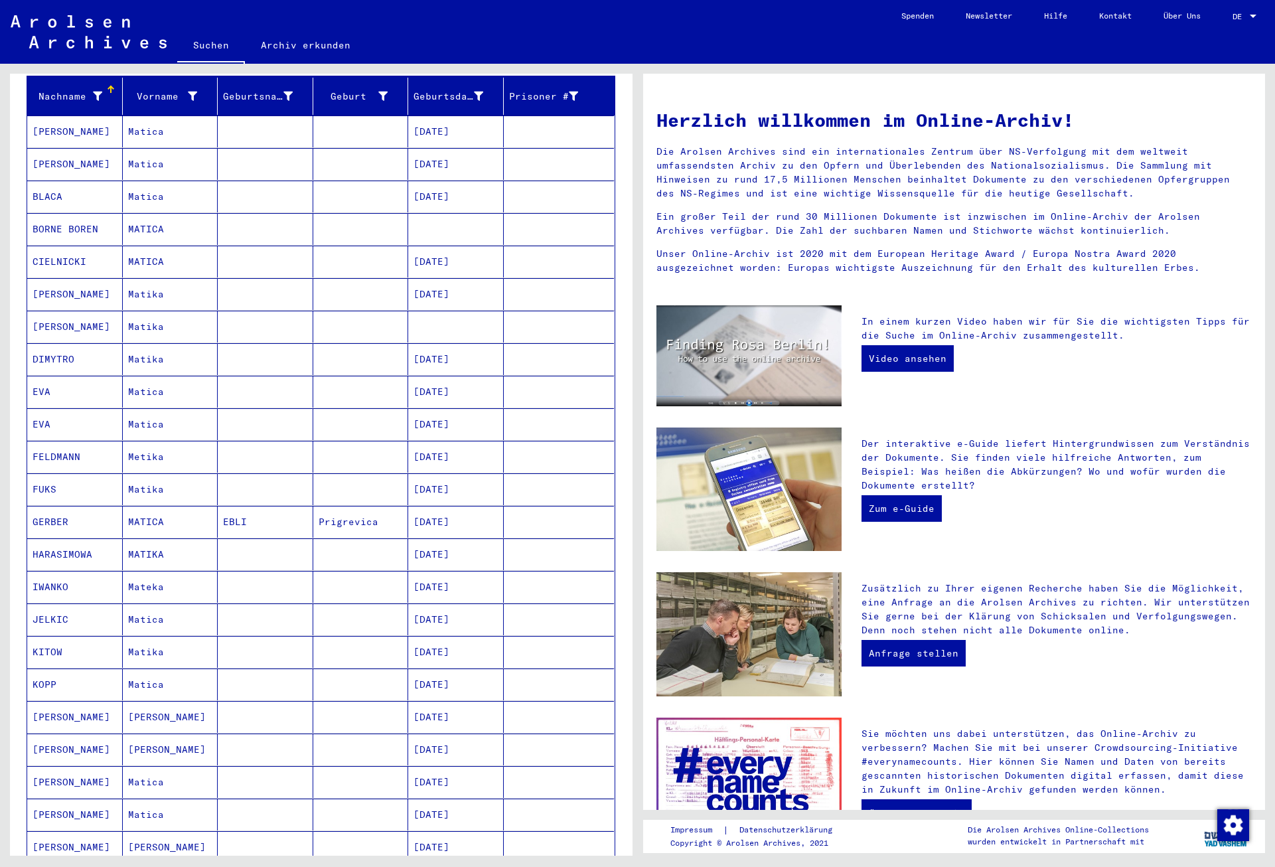
scroll to position [287, 0]
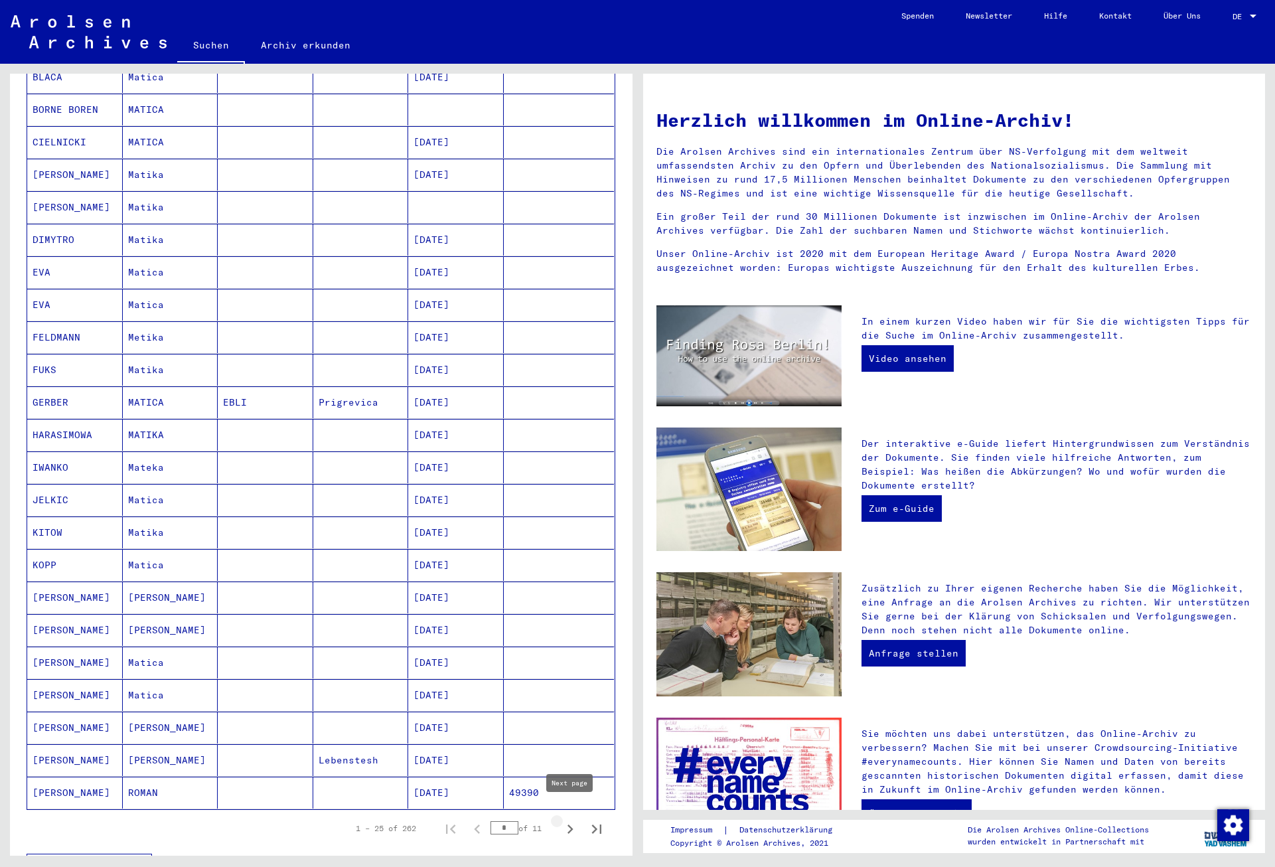
click at [568, 820] on icon "Next page" at bounding box center [570, 829] width 19 height 19
type input "*"
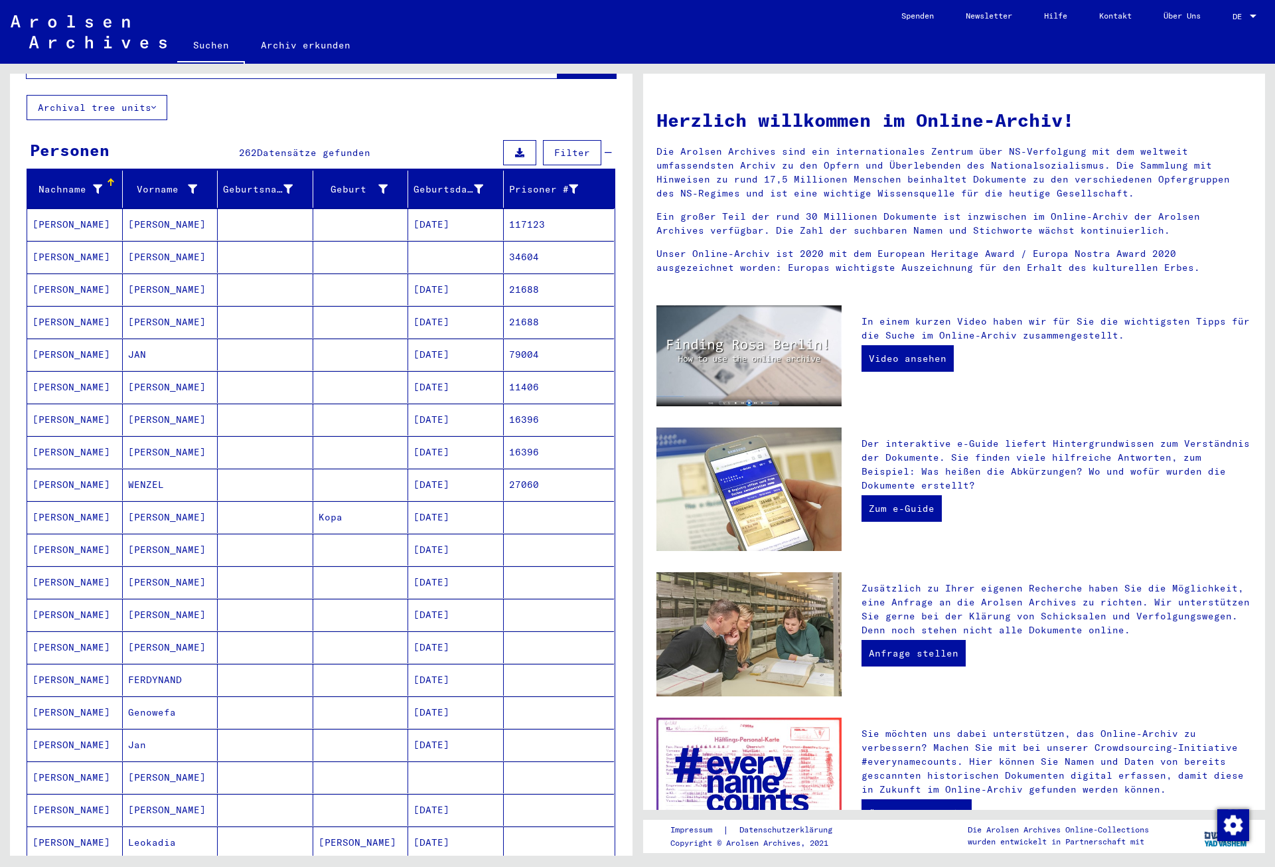
scroll to position [0, 0]
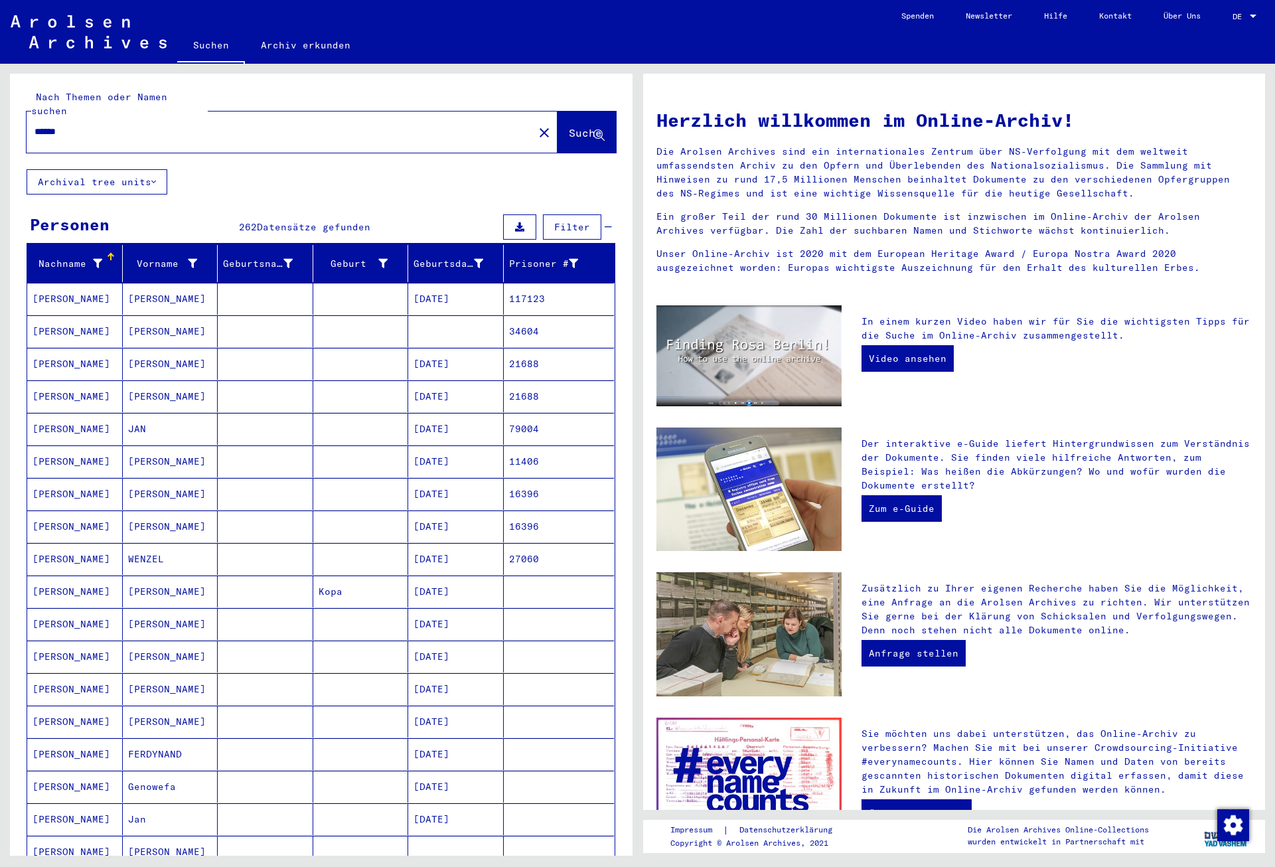
click at [113, 125] on input "******" at bounding box center [276, 132] width 483 height 14
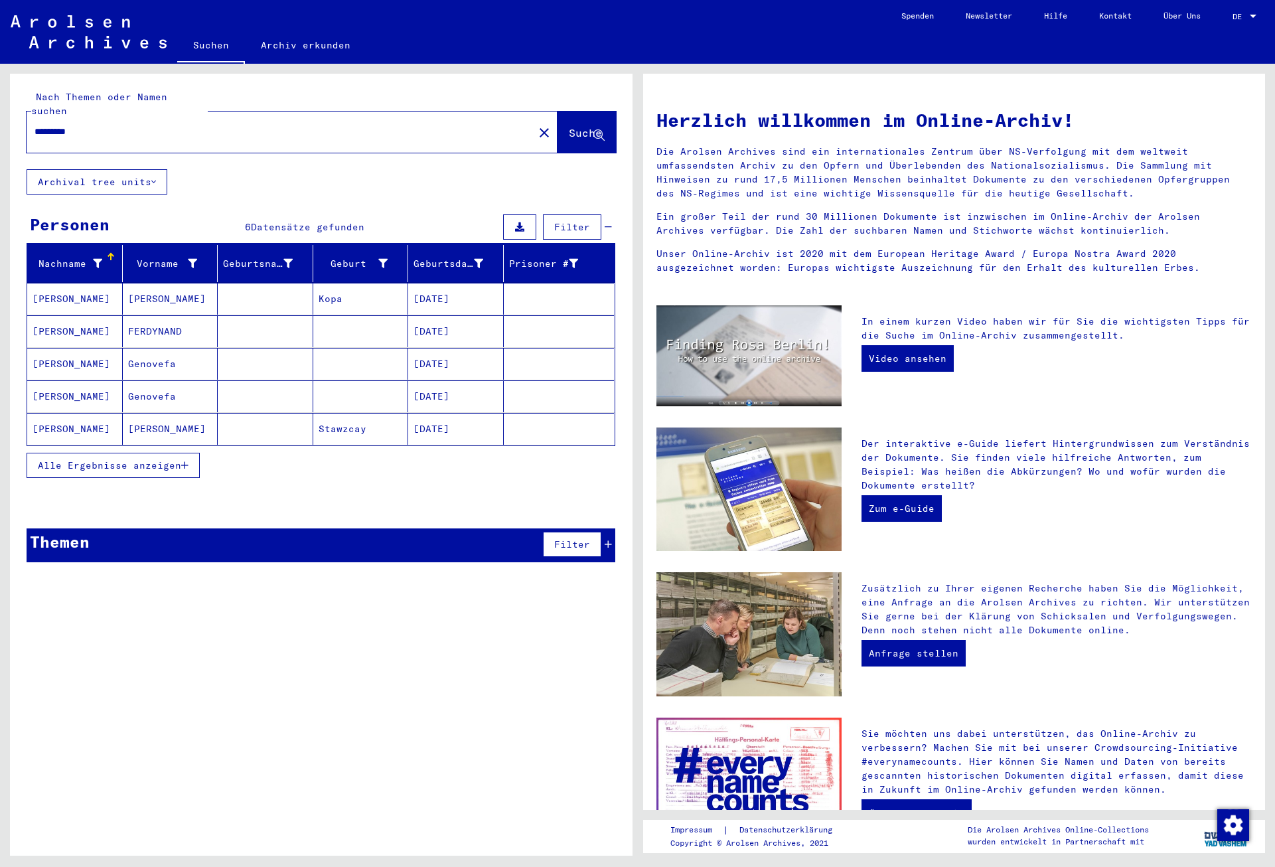
drag, startPoint x: 123, startPoint y: 113, endPoint x: 26, endPoint y: 119, distance: 97.1
click at [35, 125] on input "*********" at bounding box center [276, 132] width 483 height 14
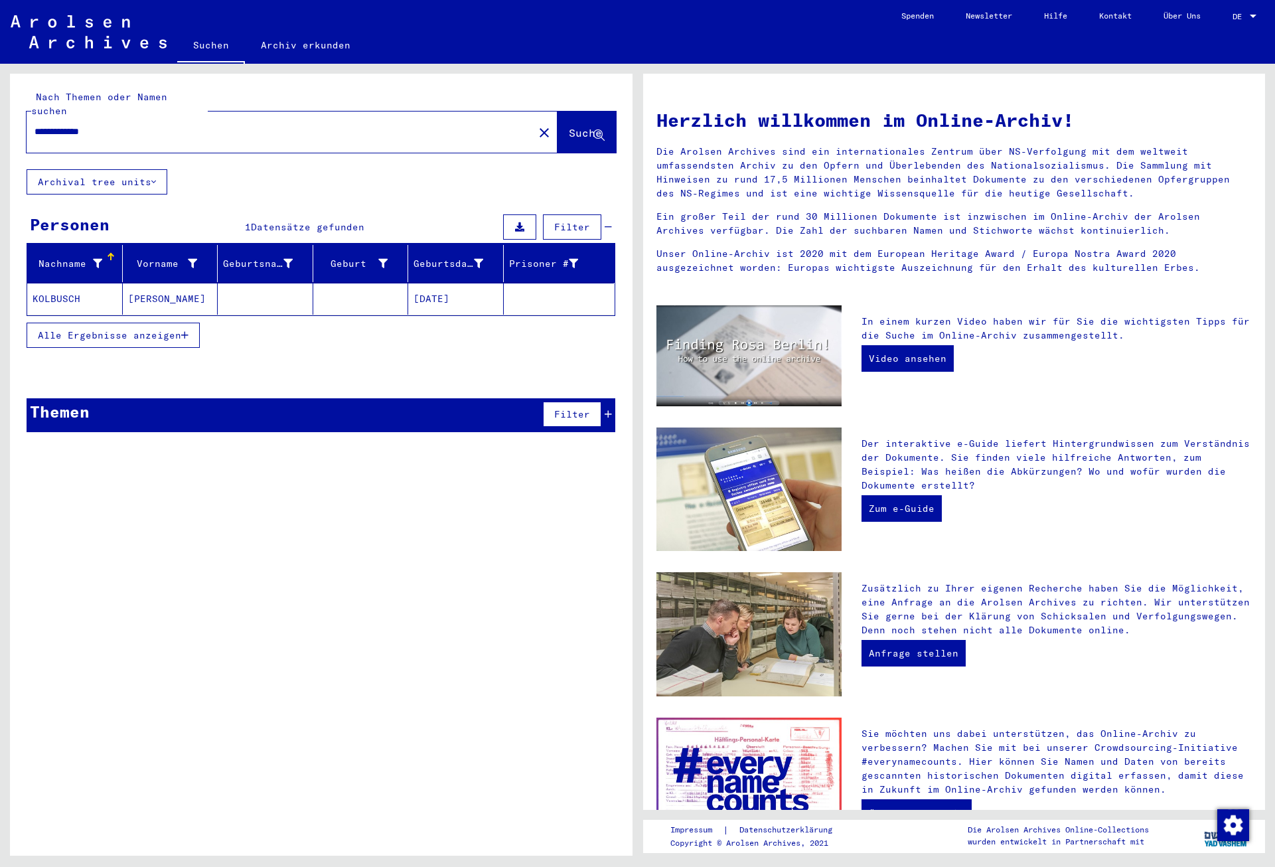
drag, startPoint x: 82, startPoint y: 117, endPoint x: 131, endPoint y: 112, distance: 48.7
click at [131, 125] on input "**********" at bounding box center [276, 132] width 483 height 14
type input "********"
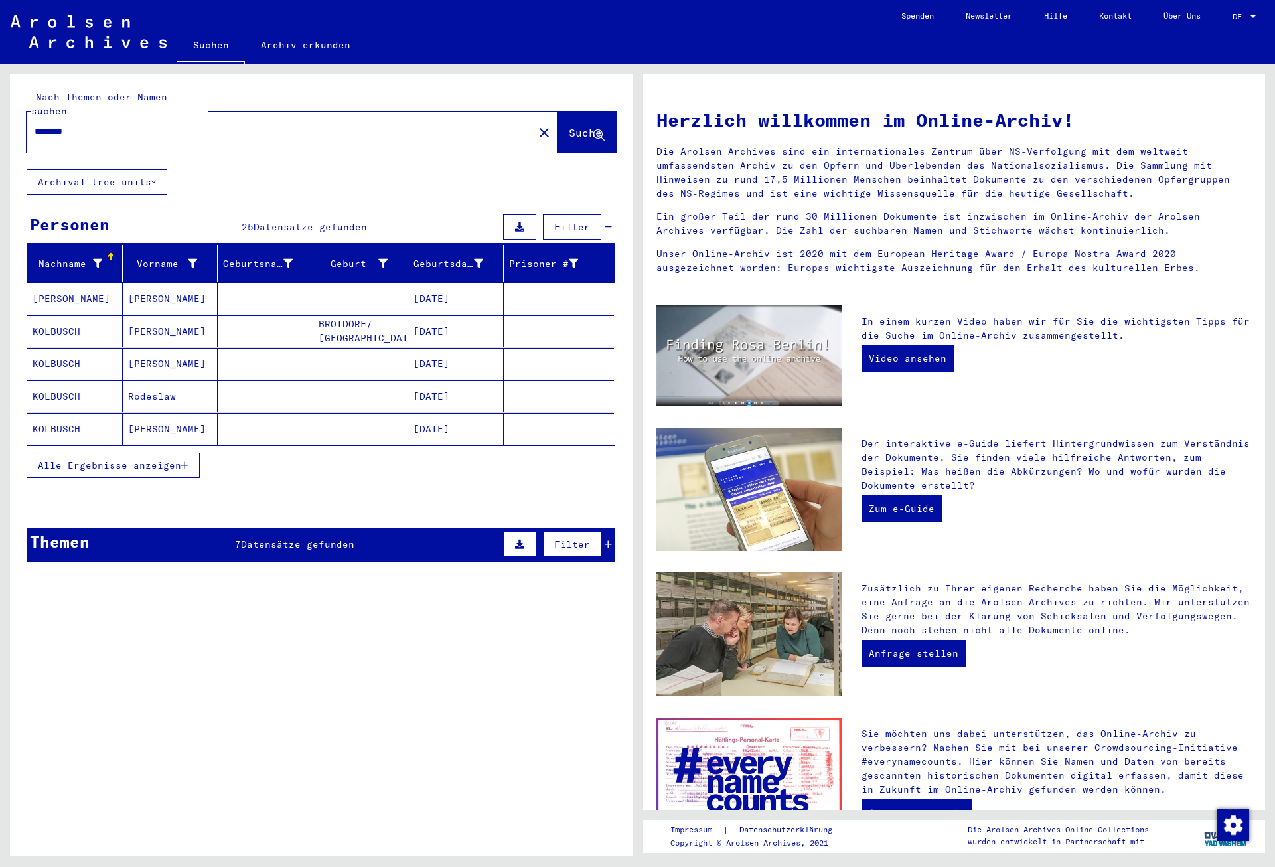
click at [438, 348] on mat-cell "[DATE]" at bounding box center [456, 364] width 96 height 32
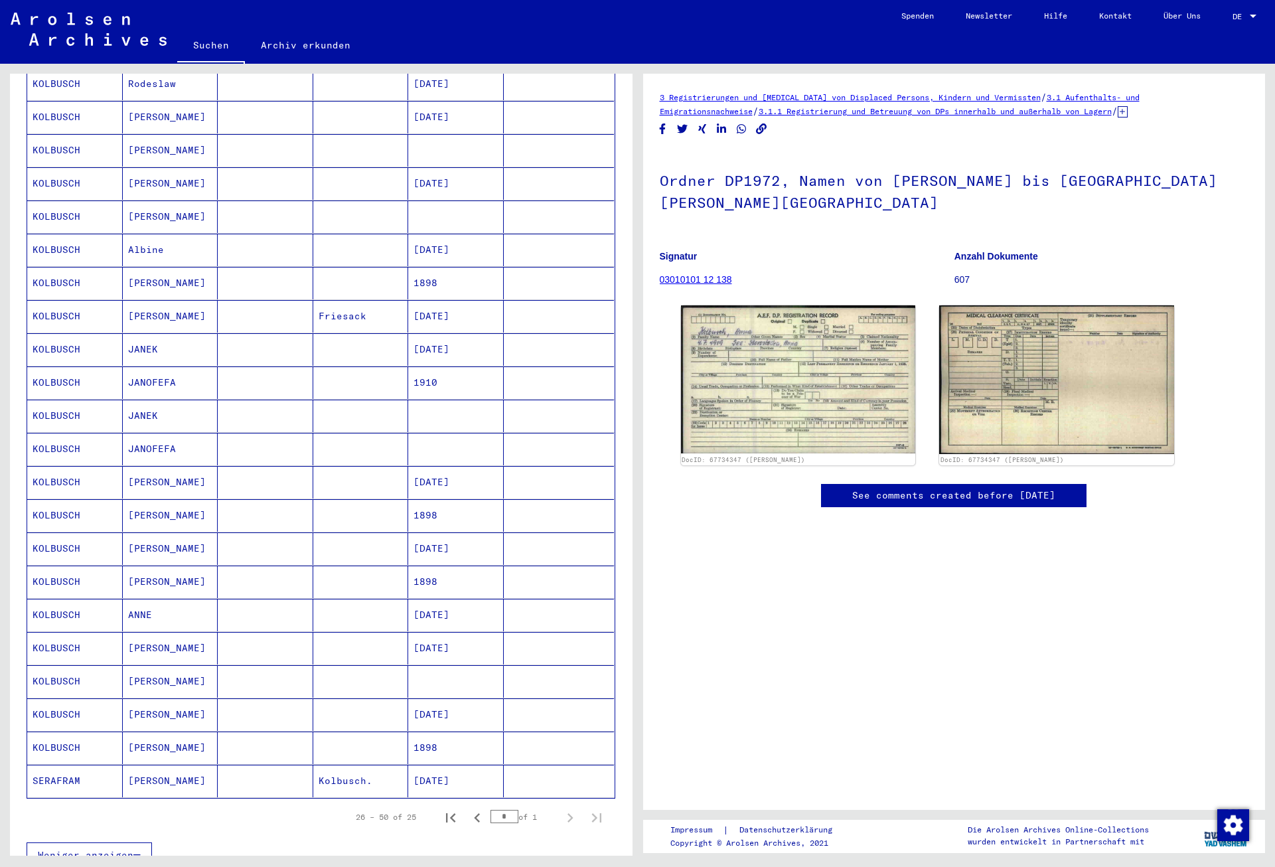
scroll to position [502, 0]
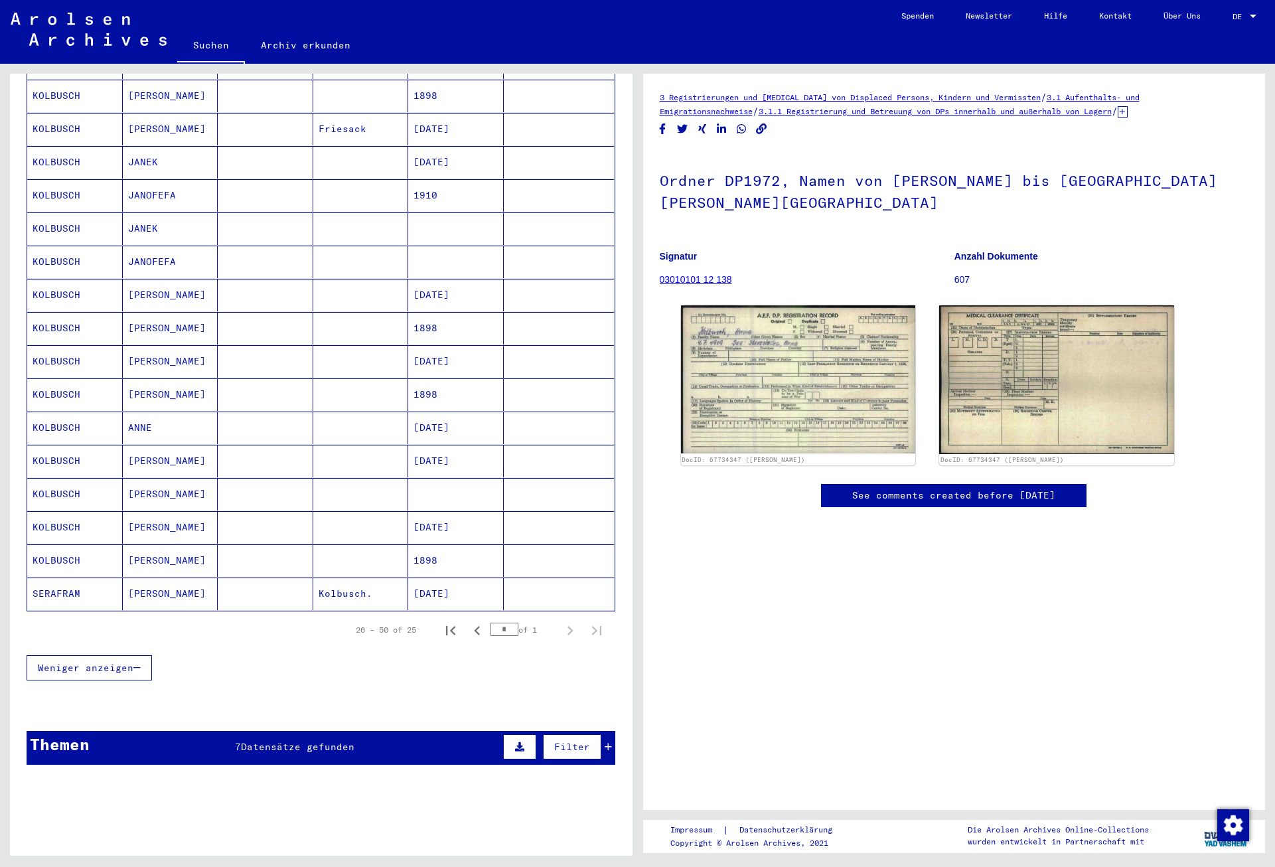
click at [291, 741] on span "Datensätze gefunden" at bounding box center [297, 747] width 113 height 12
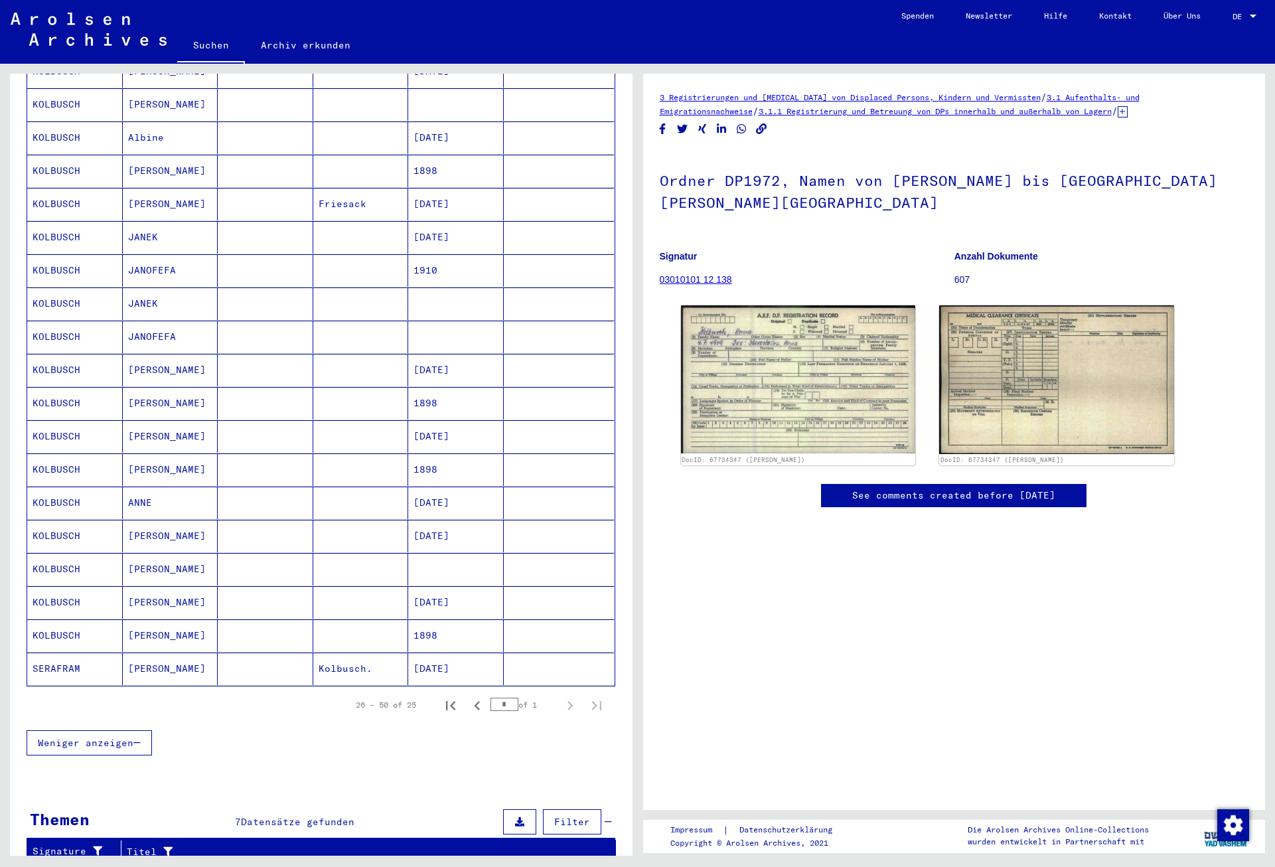
scroll to position [430, 0]
click at [162, 518] on mat-cell "[PERSON_NAME]" at bounding box center [171, 532] width 96 height 33
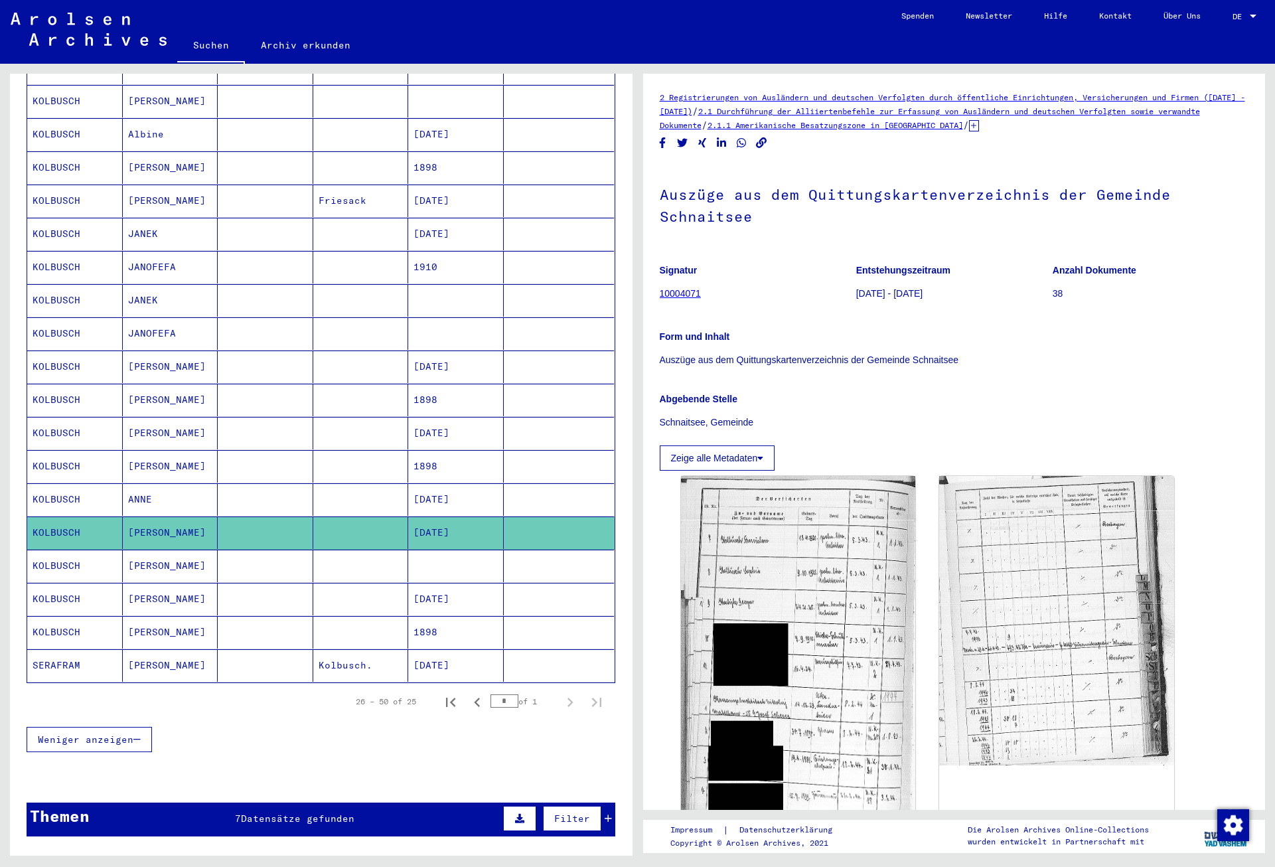
scroll to position [573, 0]
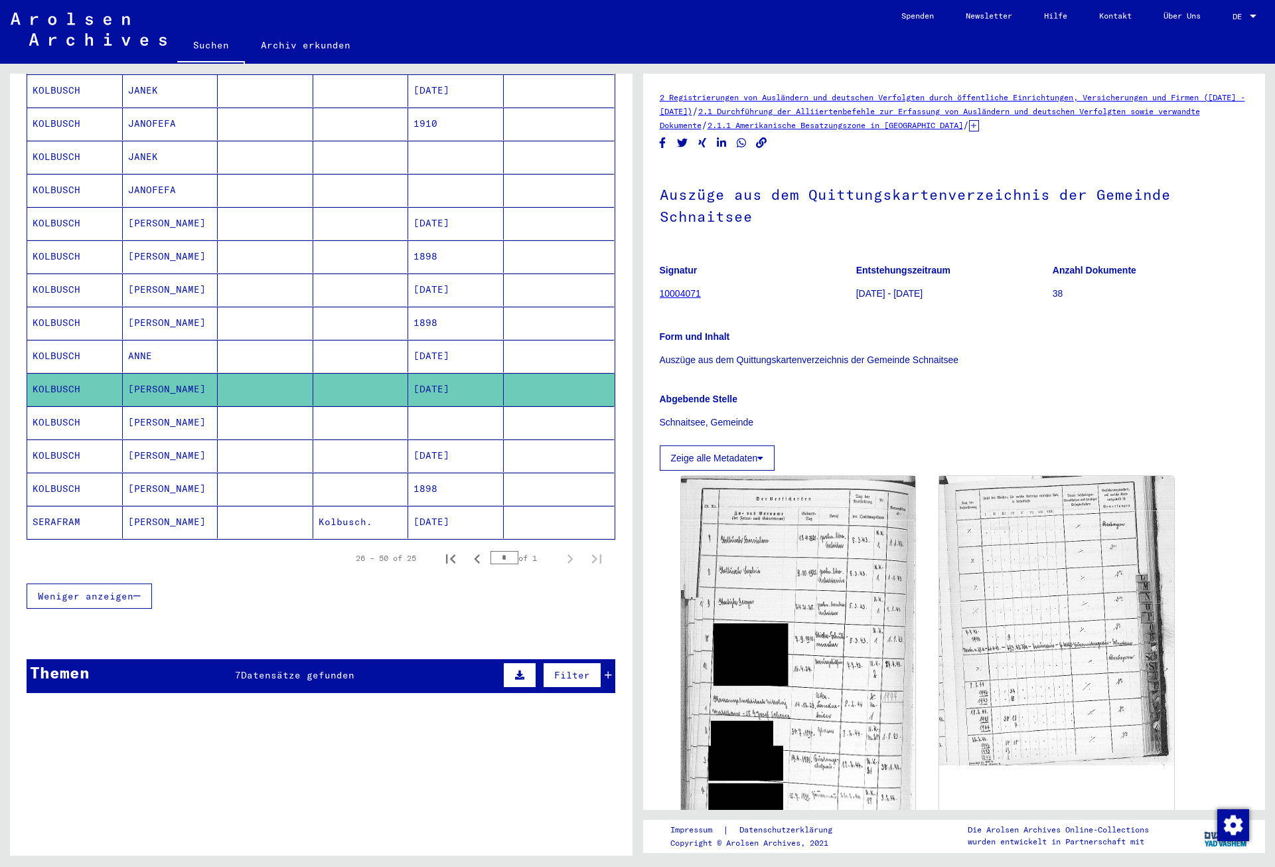
click at [265, 668] on div "7 Datensätze gefunden" at bounding box center [294, 675] width 119 height 14
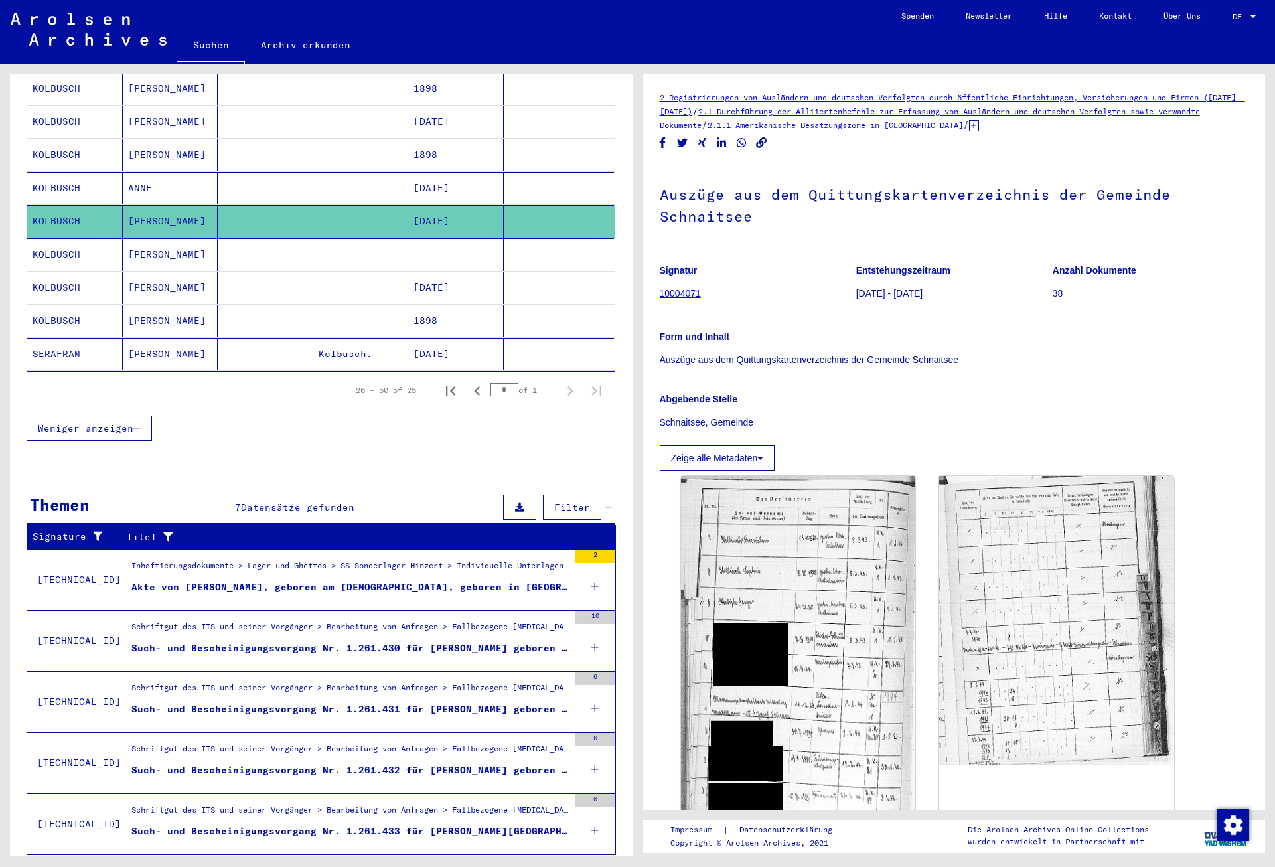
scroll to position [766, 0]
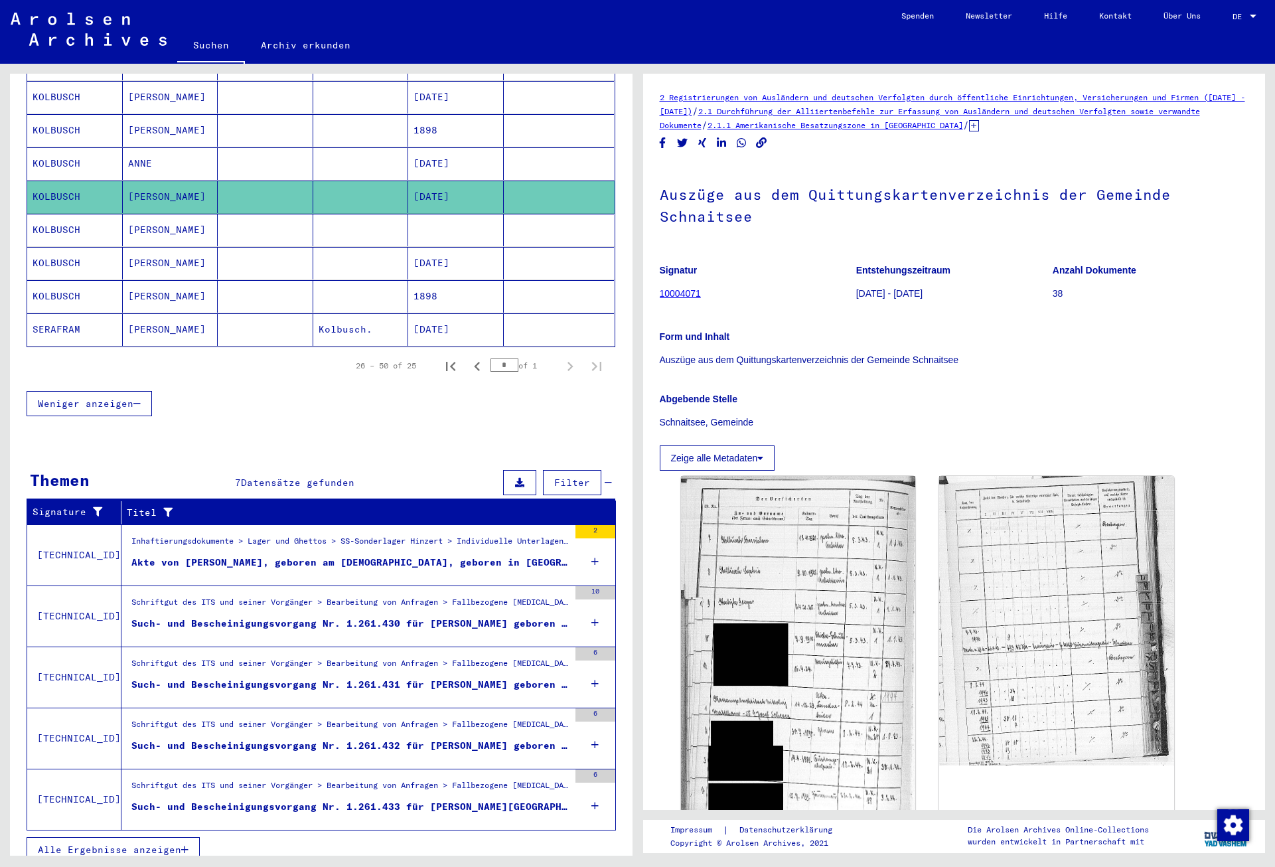
click at [341, 718] on div "Schriftgut des ITS und seiner Vorgänger > Bearbeitung von Anfragen > Fallbezoge…" at bounding box center [349, 727] width 437 height 19
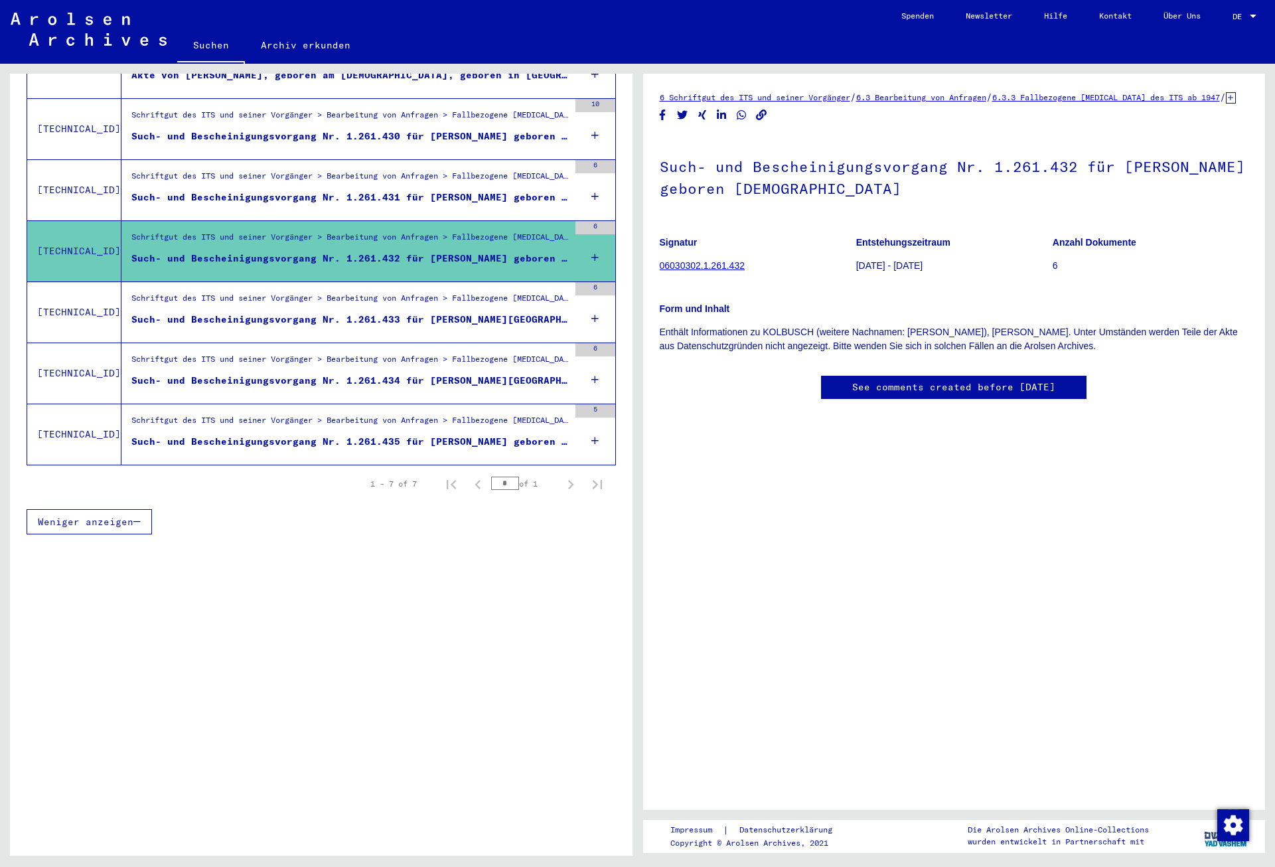
click at [425, 313] on div "Such- und Bescheinigungsvorgang Nr. 1.261.433 für [PERSON_NAME][GEOGRAPHIC_DATA…" at bounding box center [349, 320] width 437 height 14
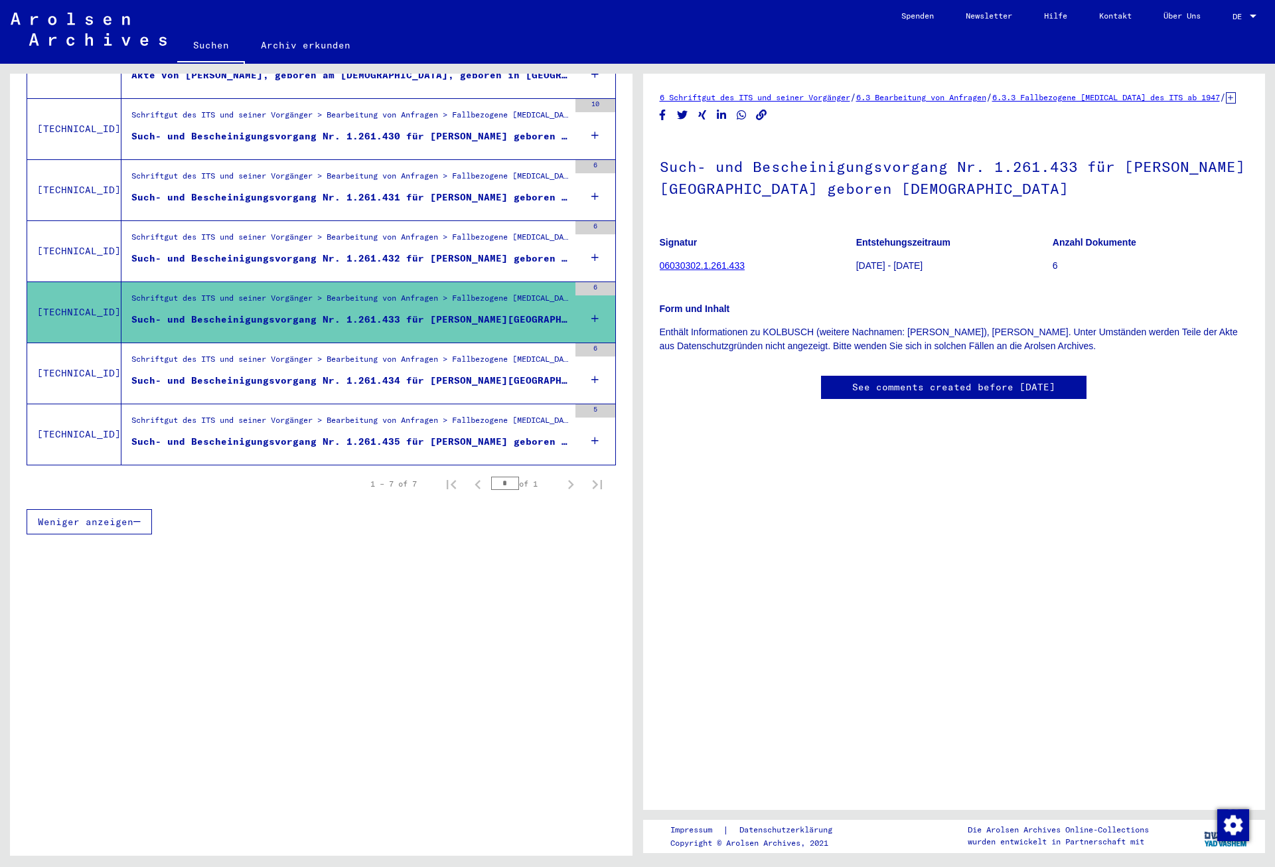
click at [425, 374] on div "Such- und Bescheinigungsvorgang Nr. 1.261.434 für [PERSON_NAME][GEOGRAPHIC_DATA…" at bounding box center [349, 381] width 437 height 14
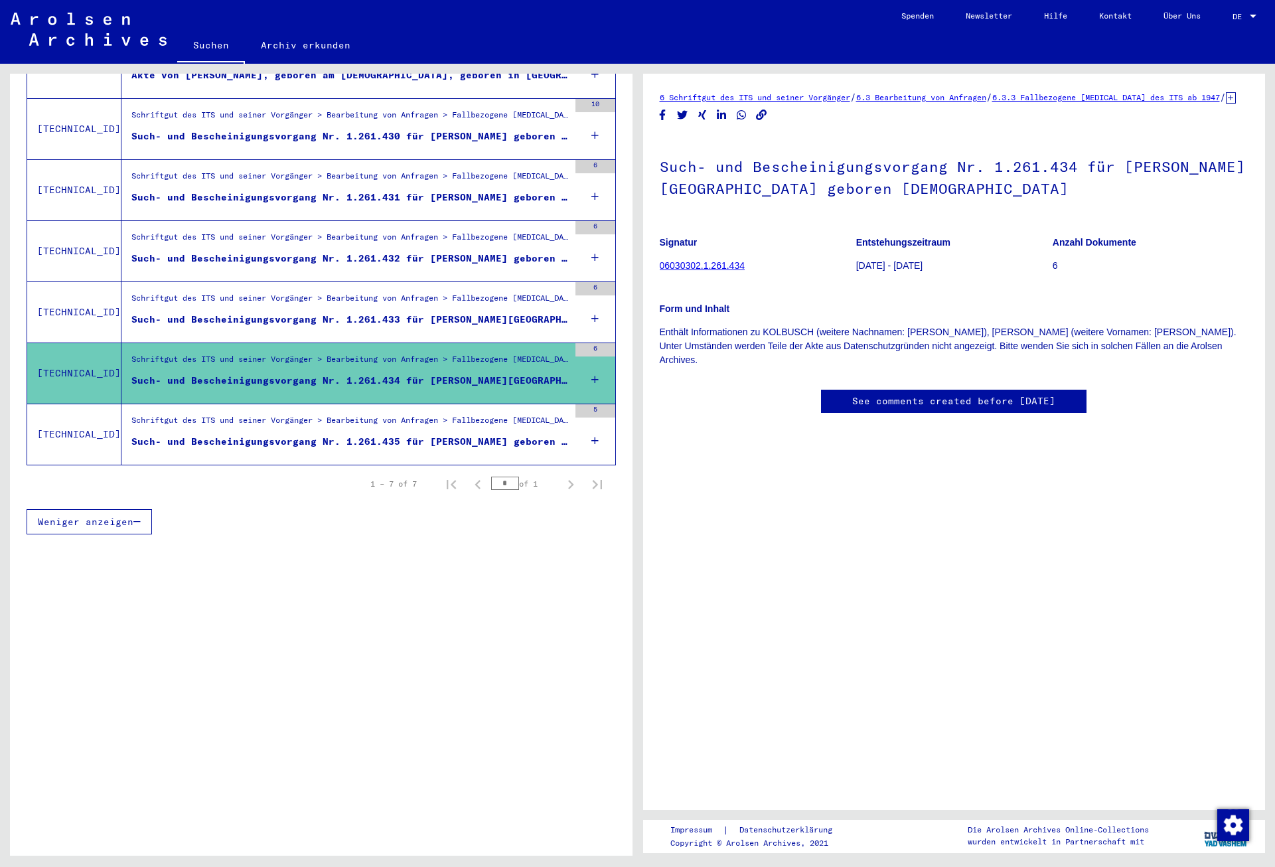
click at [445, 234] on div "Schriftgut des ITS und seiner Vorgänger > Bearbeitung von Anfragen > Fallbezoge…" at bounding box center [349, 240] width 437 height 19
